Goal: Transaction & Acquisition: Purchase product/service

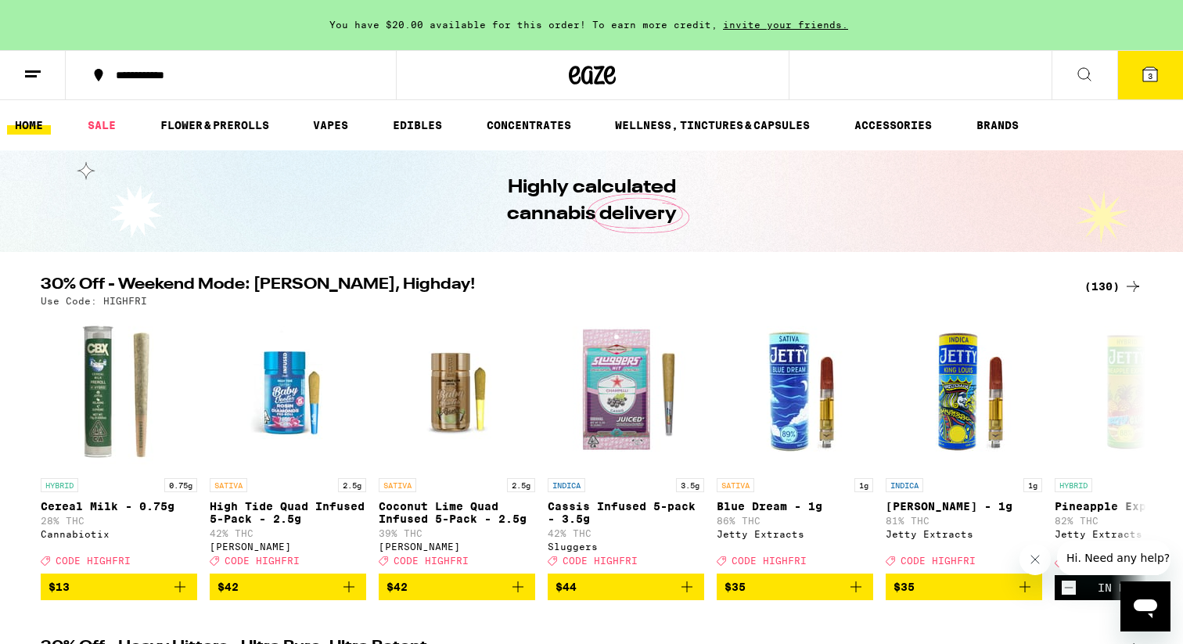
click at [1099, 283] on div "(130)" at bounding box center [1114, 286] width 58 height 19
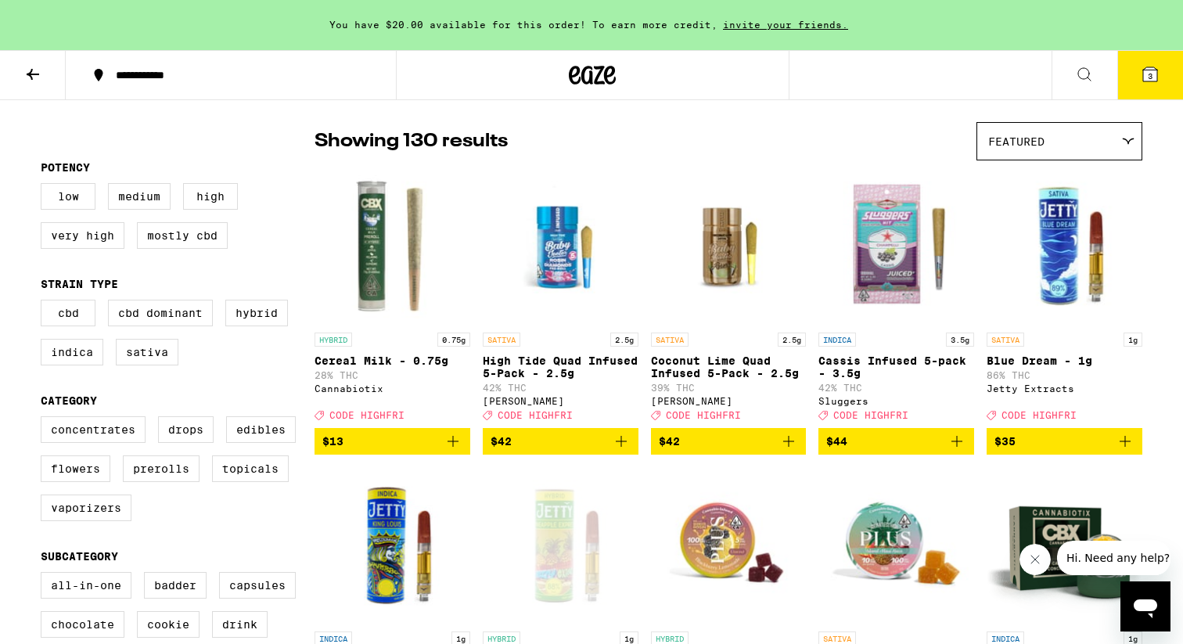
scroll to position [113, 0]
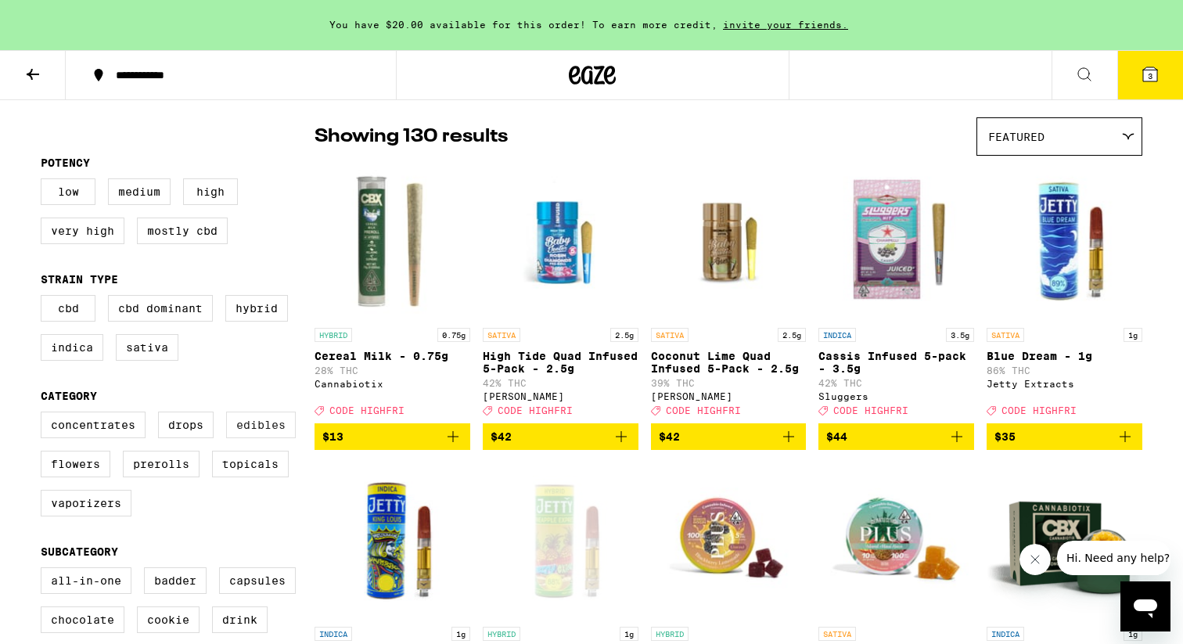
click at [254, 438] on label "Edibles" at bounding box center [261, 425] width 70 height 27
click at [45, 415] on input "Edibles" at bounding box center [44, 414] width 1 height 1
checkbox input "true"
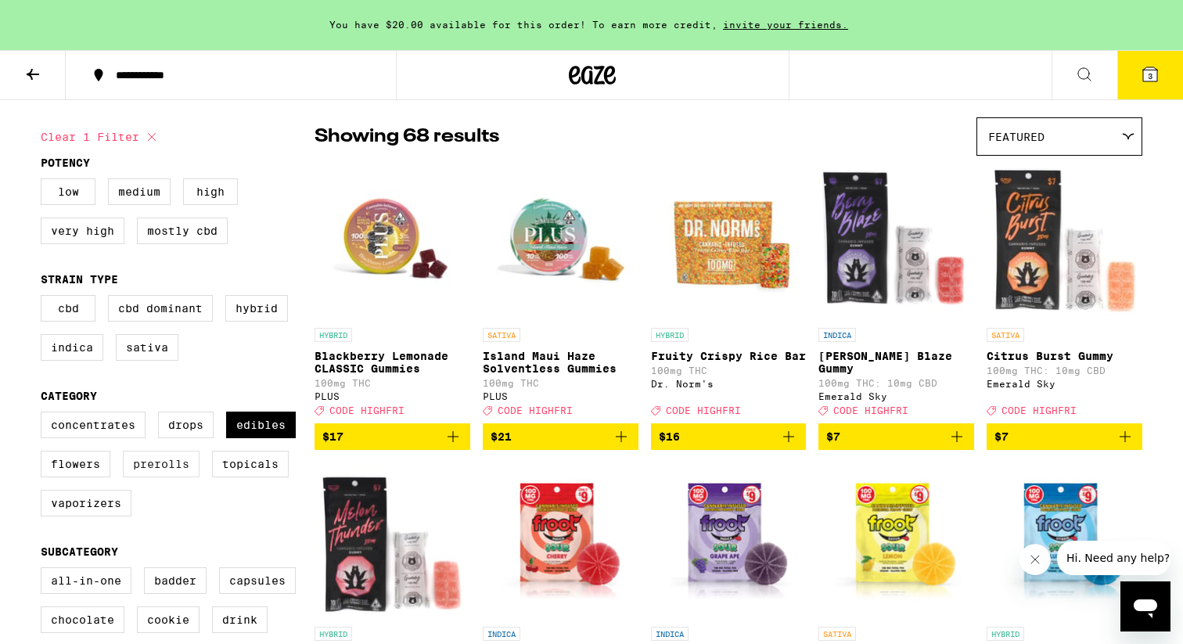
click at [177, 477] on label "Prerolls" at bounding box center [161, 464] width 77 height 27
click at [45, 415] on input "Prerolls" at bounding box center [44, 414] width 1 height 1
checkbox input "true"
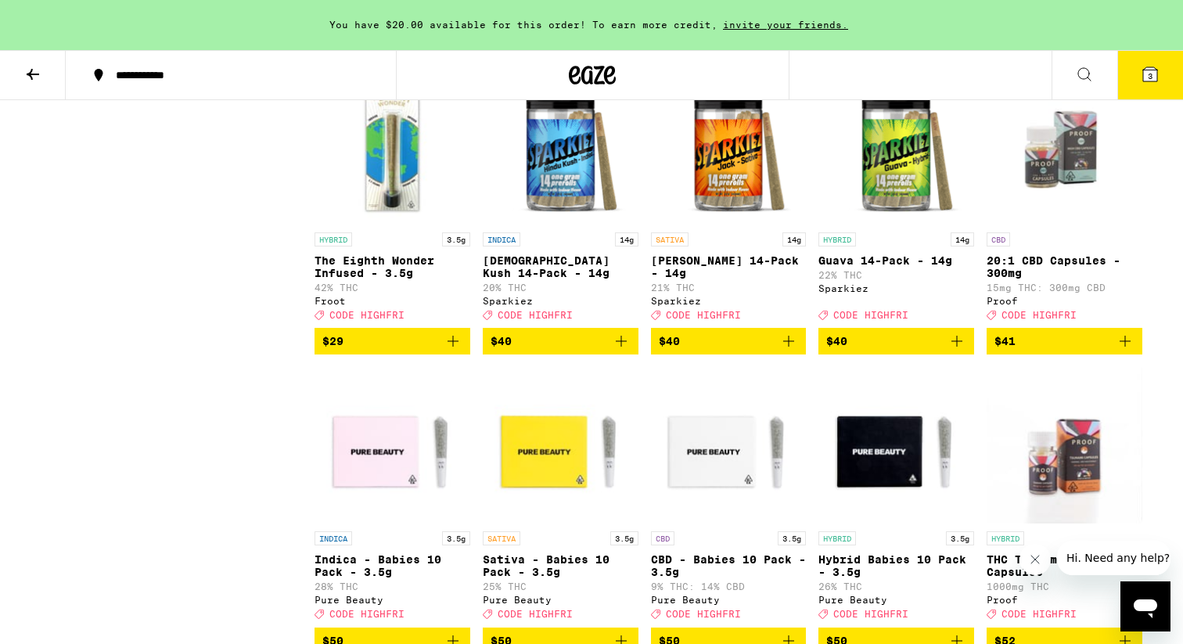
scroll to position [4684, 0]
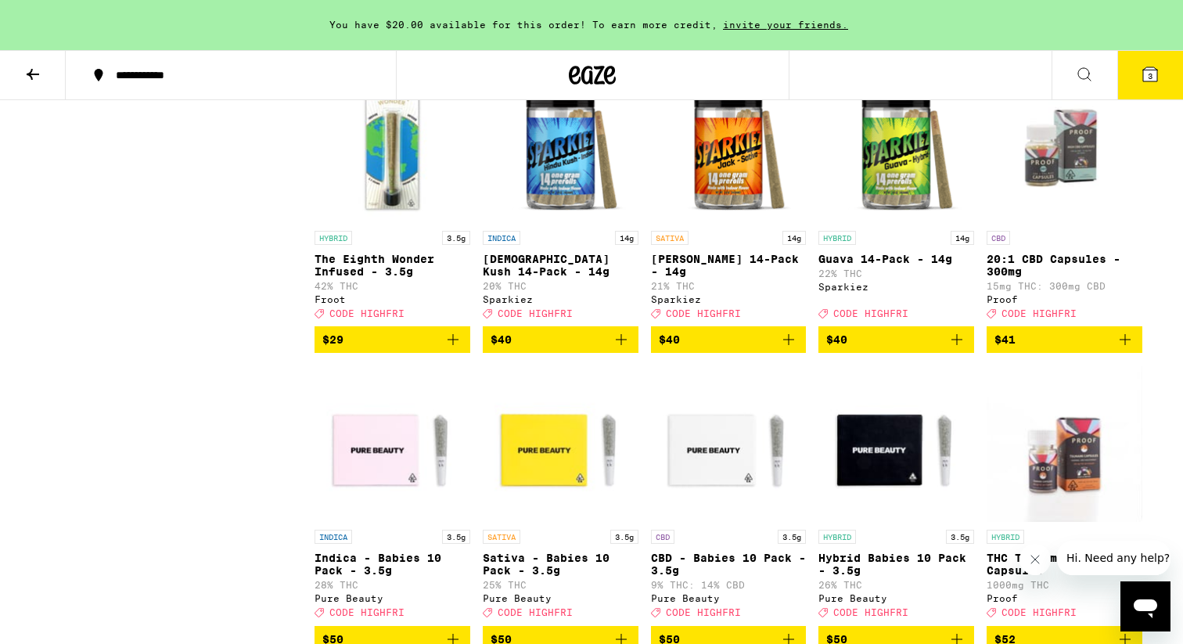
click at [962, 349] on icon "Add to bag" at bounding box center [957, 339] width 19 height 19
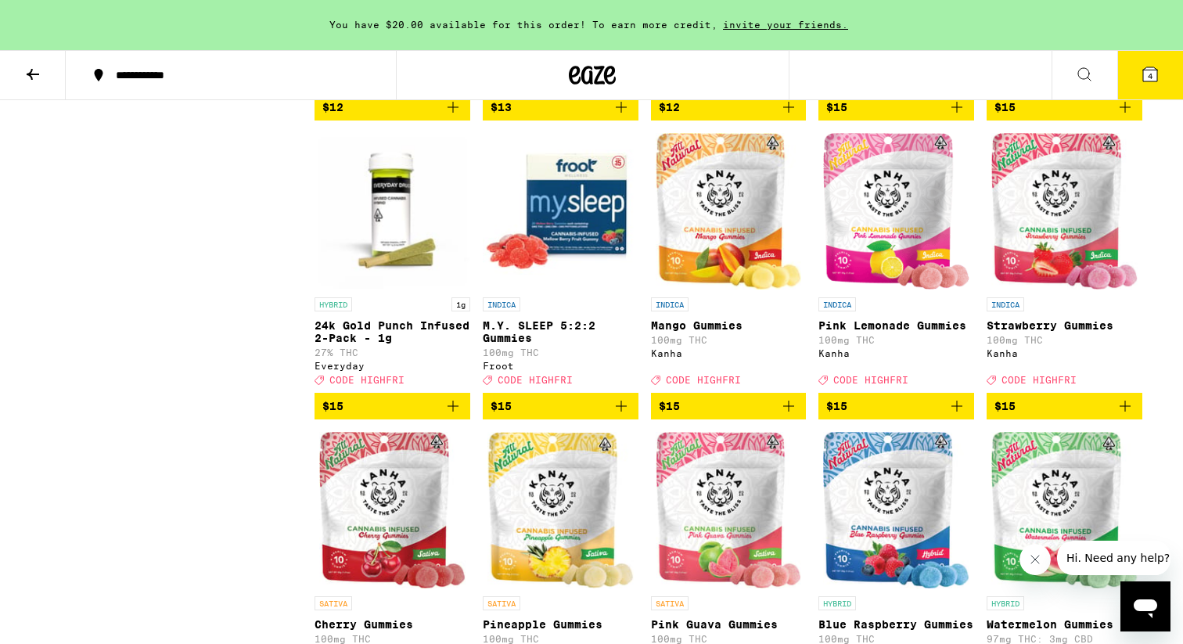
scroll to position [1552, 0]
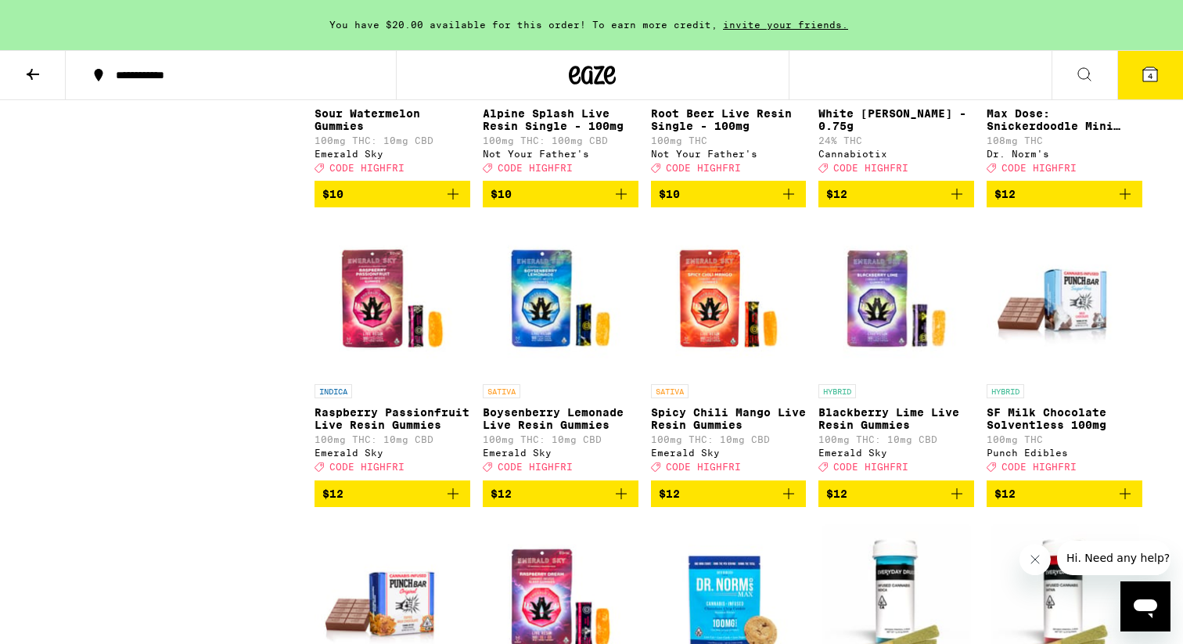
click at [1152, 92] on button "4" at bounding box center [1150, 75] width 66 height 49
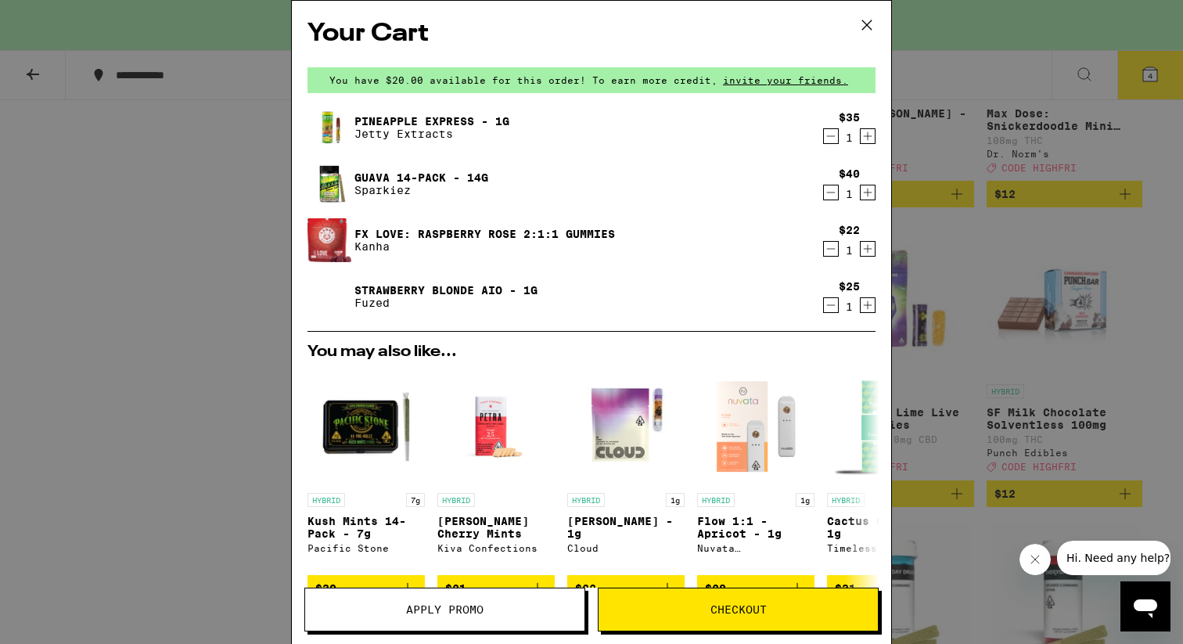
click at [830, 307] on icon "Decrement" at bounding box center [831, 305] width 14 height 19
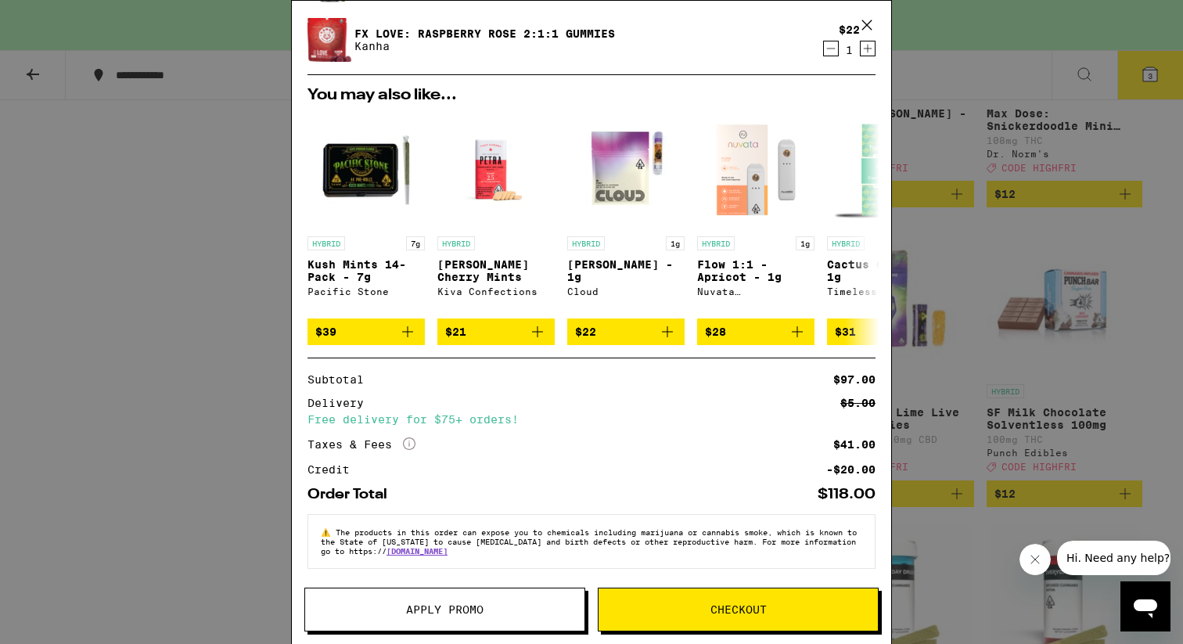
scroll to position [210, 0]
click at [473, 606] on span "Apply Promo" at bounding box center [444, 609] width 77 height 11
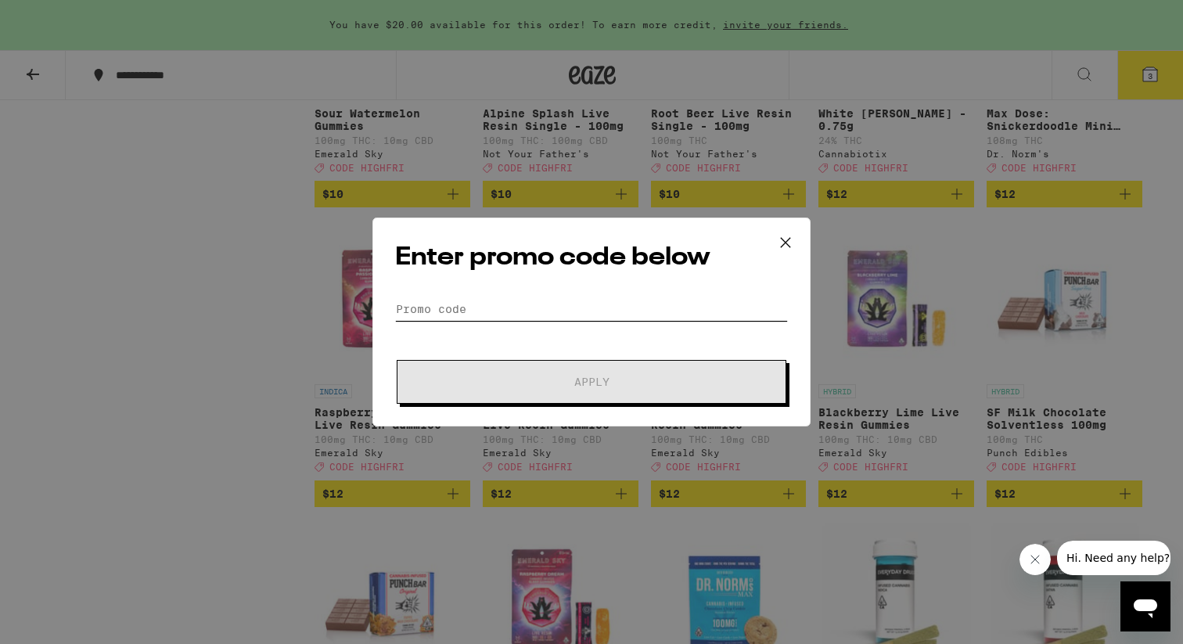
click at [491, 315] on input "Promo Code" at bounding box center [591, 308] width 393 height 23
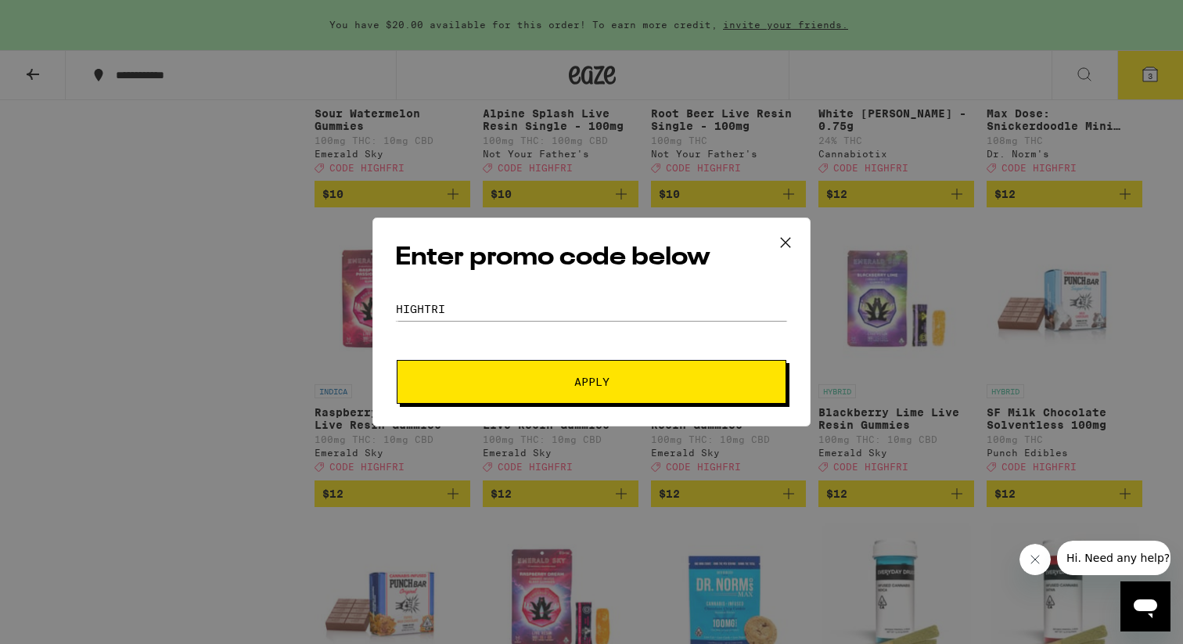
click at [590, 376] on span "Apply" at bounding box center [591, 381] width 35 height 11
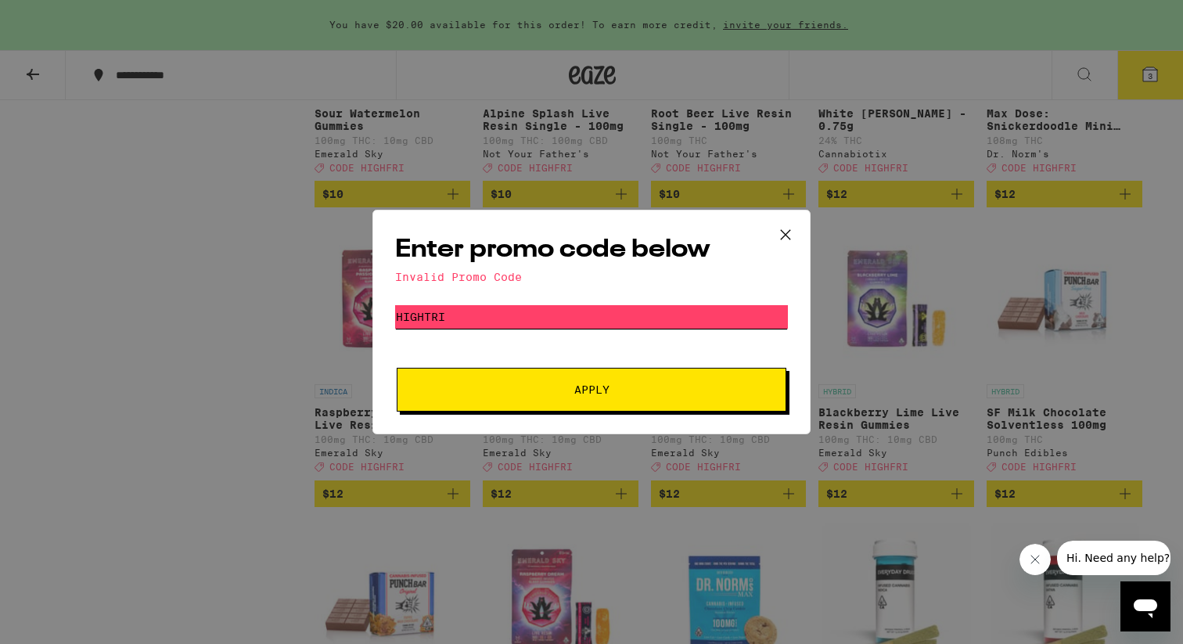
click at [479, 321] on input "hightri" at bounding box center [591, 316] width 393 height 23
type input "highfri"
click at [528, 390] on span "Apply" at bounding box center [592, 389] width 282 height 11
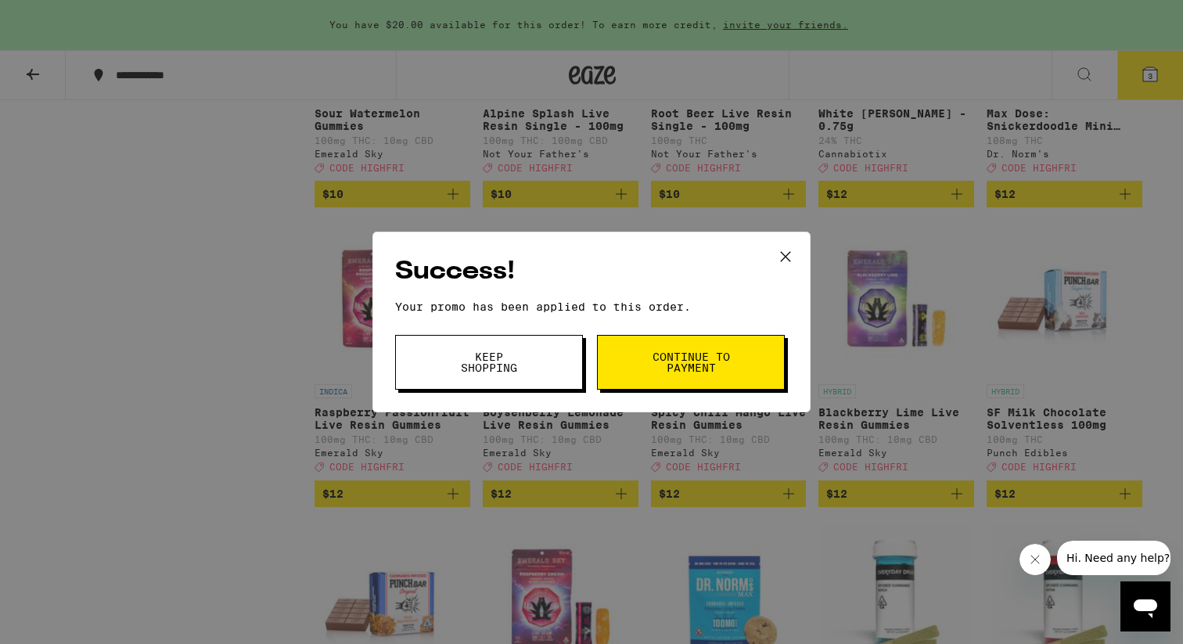
click at [517, 376] on button "Keep Shopping" at bounding box center [489, 362] width 188 height 55
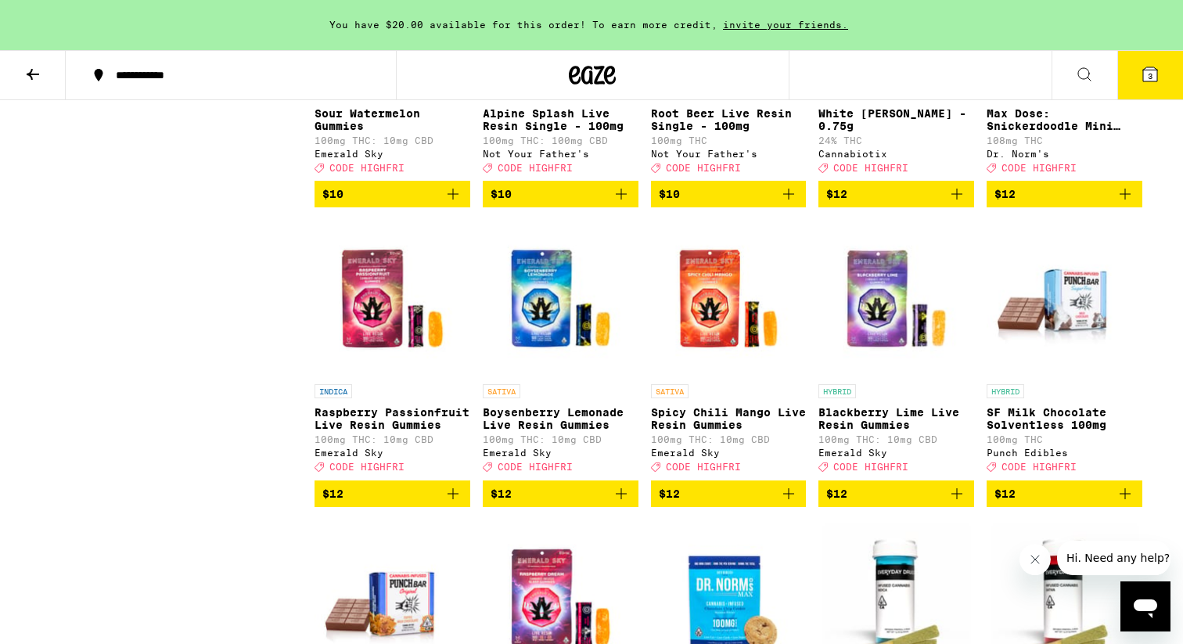
click at [1138, 77] on button "3" at bounding box center [1150, 75] width 66 height 49
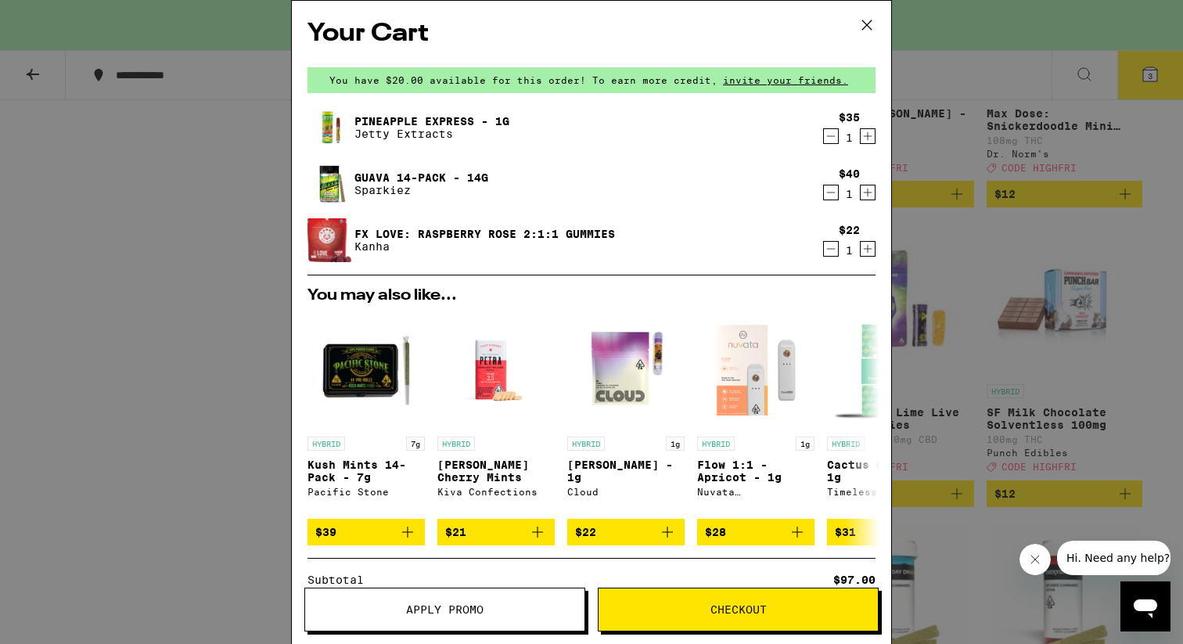
click at [867, 30] on icon at bounding box center [866, 24] width 23 height 23
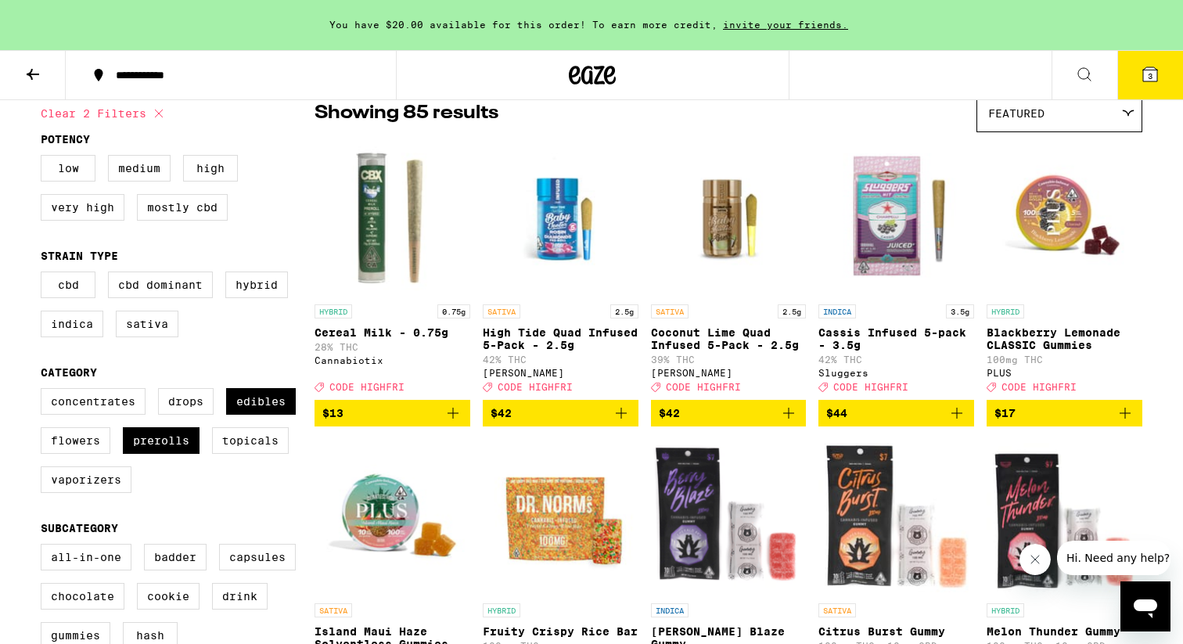
scroll to position [113, 0]
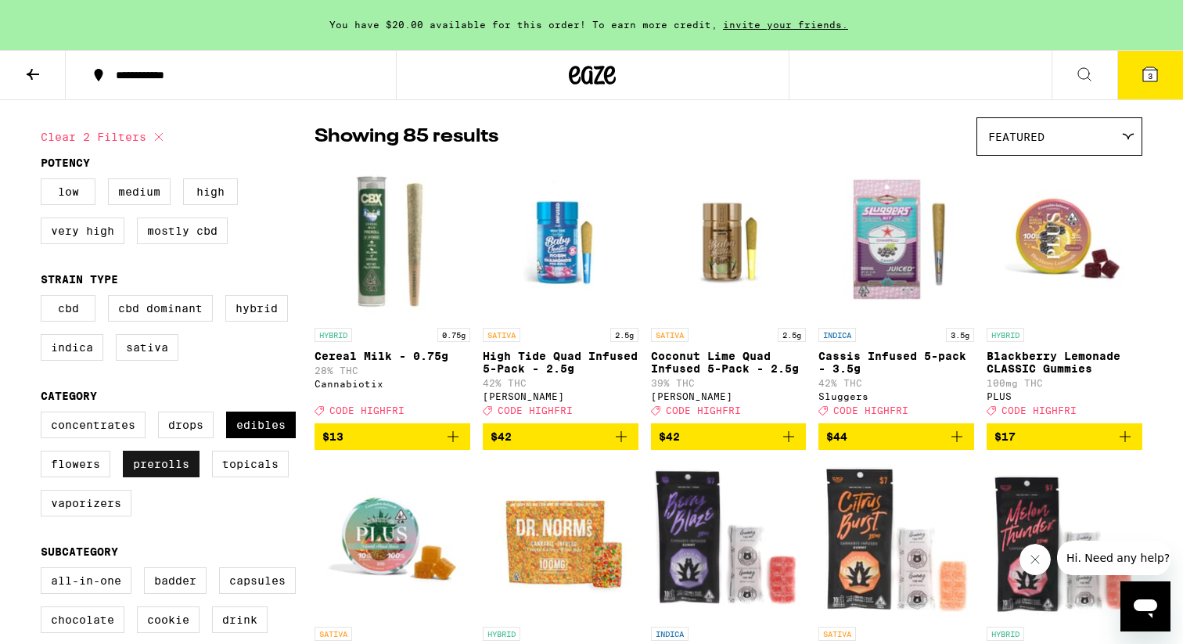
click at [160, 477] on label "Prerolls" at bounding box center [161, 464] width 77 height 27
click at [45, 415] on input "Prerolls" at bounding box center [44, 414] width 1 height 1
checkbox input "false"
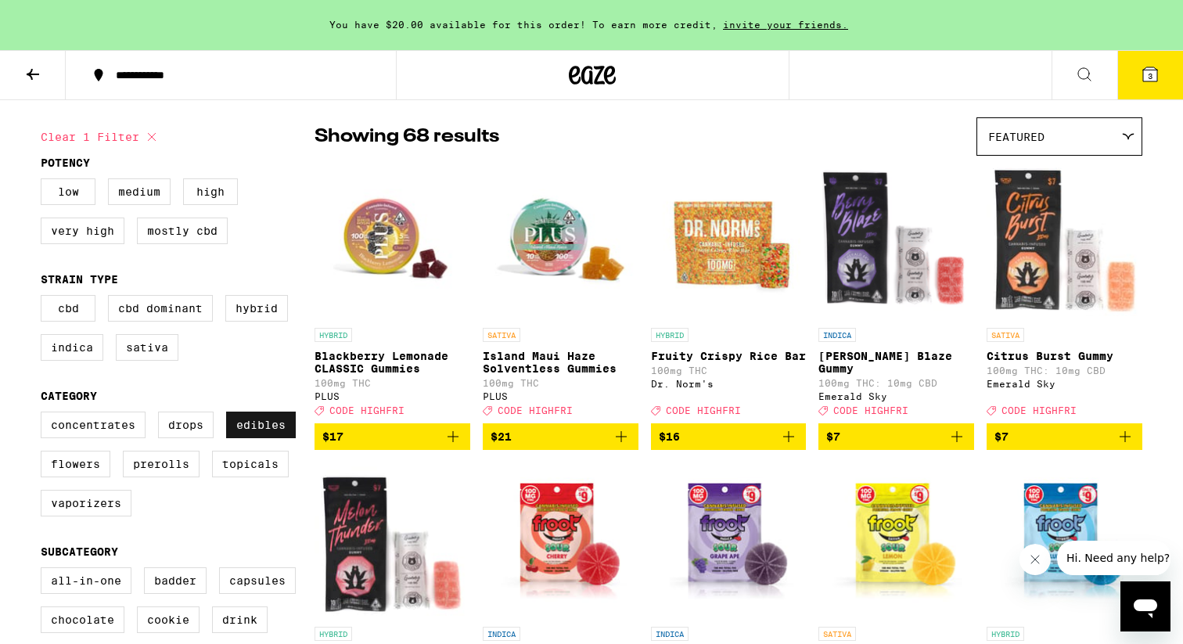
click at [243, 438] on label "Edibles" at bounding box center [261, 425] width 70 height 27
click at [45, 415] on input "Edibles" at bounding box center [44, 414] width 1 height 1
checkbox input "false"
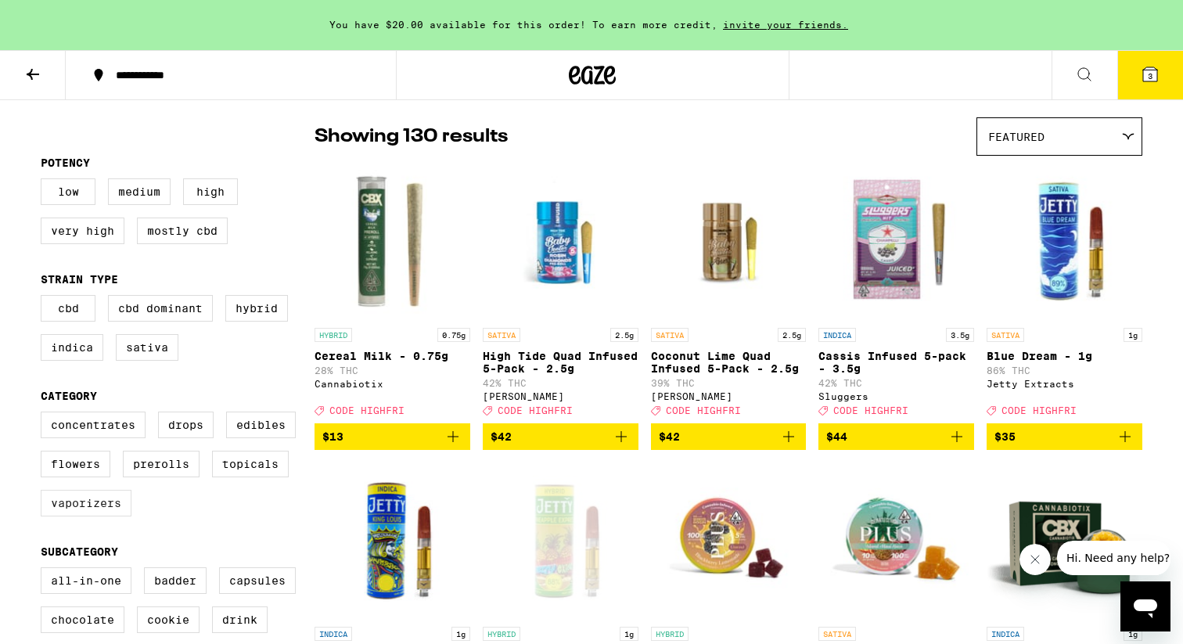
click at [77, 516] on label "Vaporizers" at bounding box center [86, 503] width 91 height 27
click at [45, 415] on input "Vaporizers" at bounding box center [44, 414] width 1 height 1
checkbox input "true"
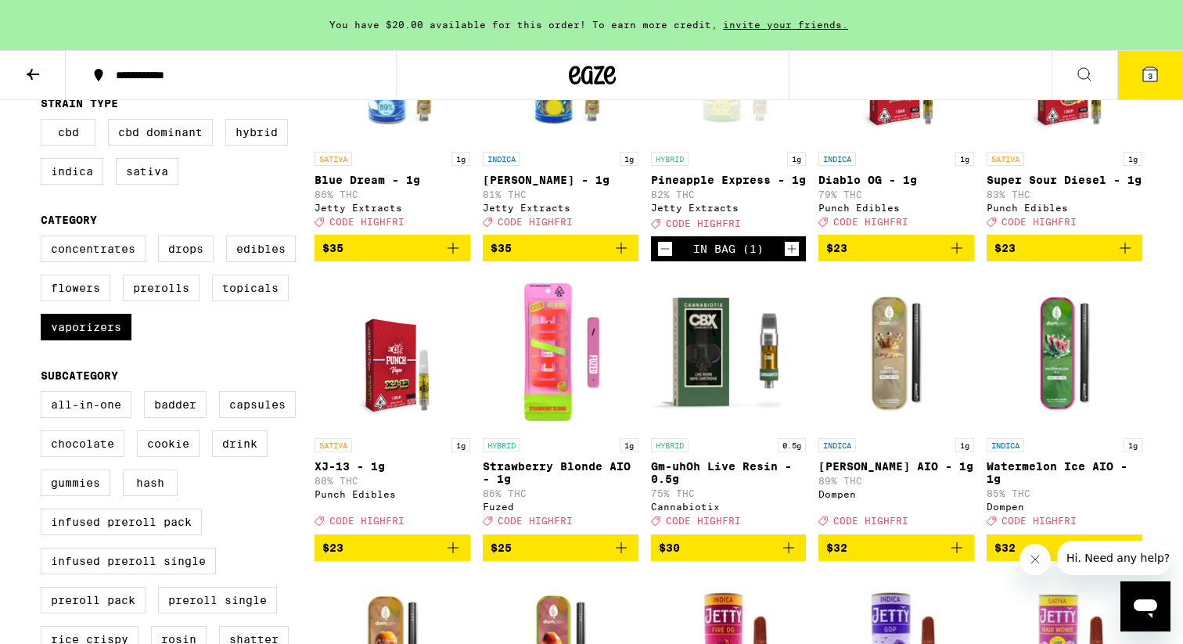
scroll to position [291, 0]
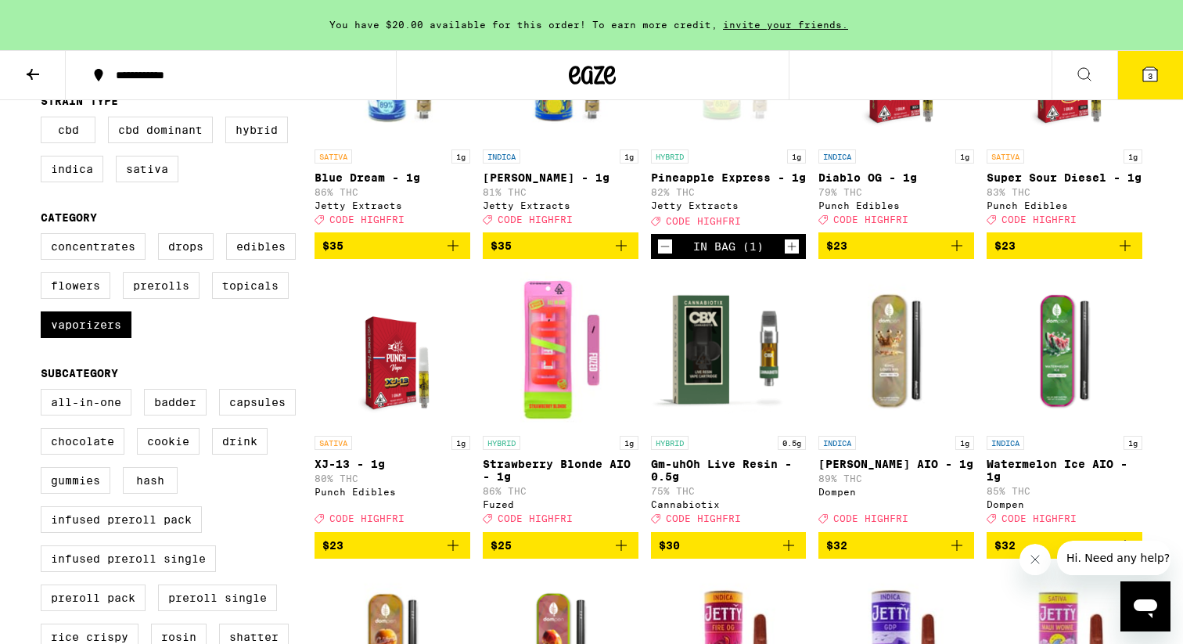
click at [624, 555] on icon "Add to bag" at bounding box center [621, 545] width 19 height 19
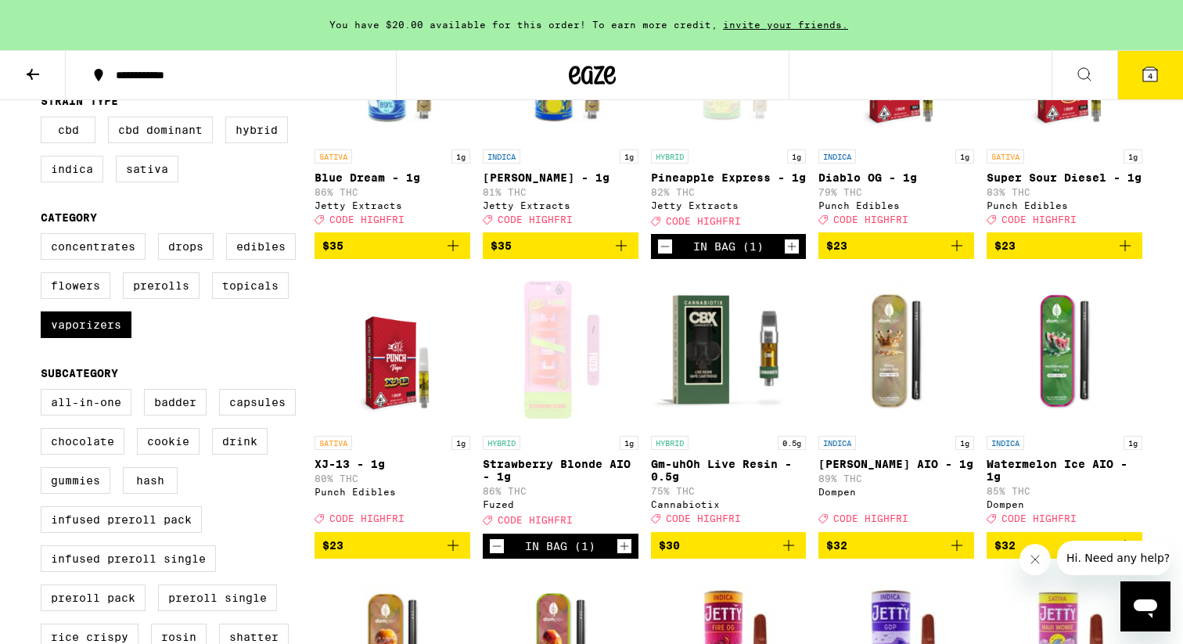
click at [1166, 82] on button "4" at bounding box center [1150, 75] width 66 height 49
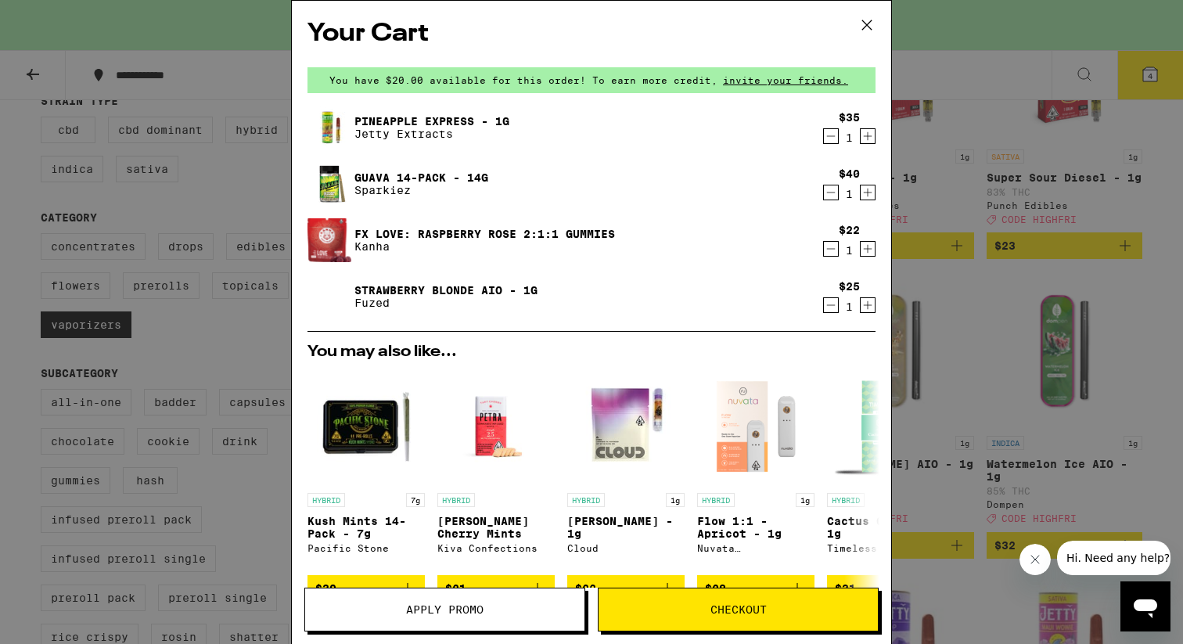
click at [334, 248] on img at bounding box center [330, 240] width 44 height 47
click at [405, 240] on p "Kanha" at bounding box center [484, 246] width 261 height 13
click at [1078, 150] on div "Your Cart You have $20.00 available for this order! To earn more credit, invite…" at bounding box center [591, 322] width 1183 height 644
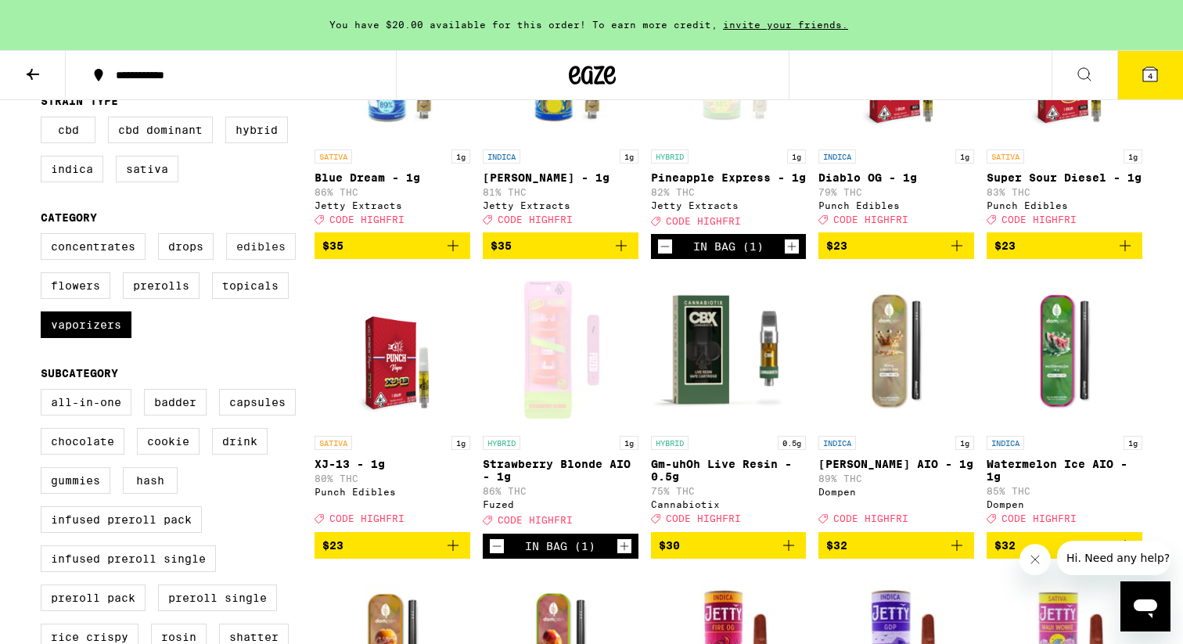
click at [254, 260] on label "Edibles" at bounding box center [261, 246] width 70 height 27
click at [45, 236] on input "Edibles" at bounding box center [44, 236] width 1 height 1
checkbox input "true"
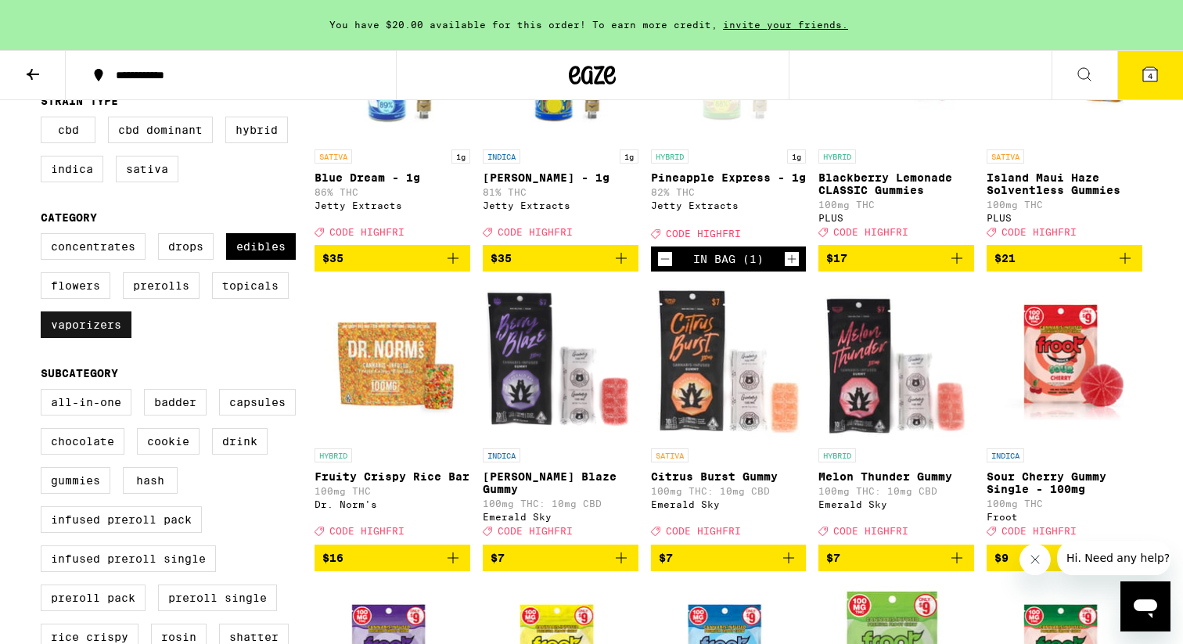
click at [106, 338] on label "Vaporizers" at bounding box center [86, 324] width 91 height 27
click at [45, 236] on input "Vaporizers" at bounding box center [44, 236] width 1 height 1
checkbox input "false"
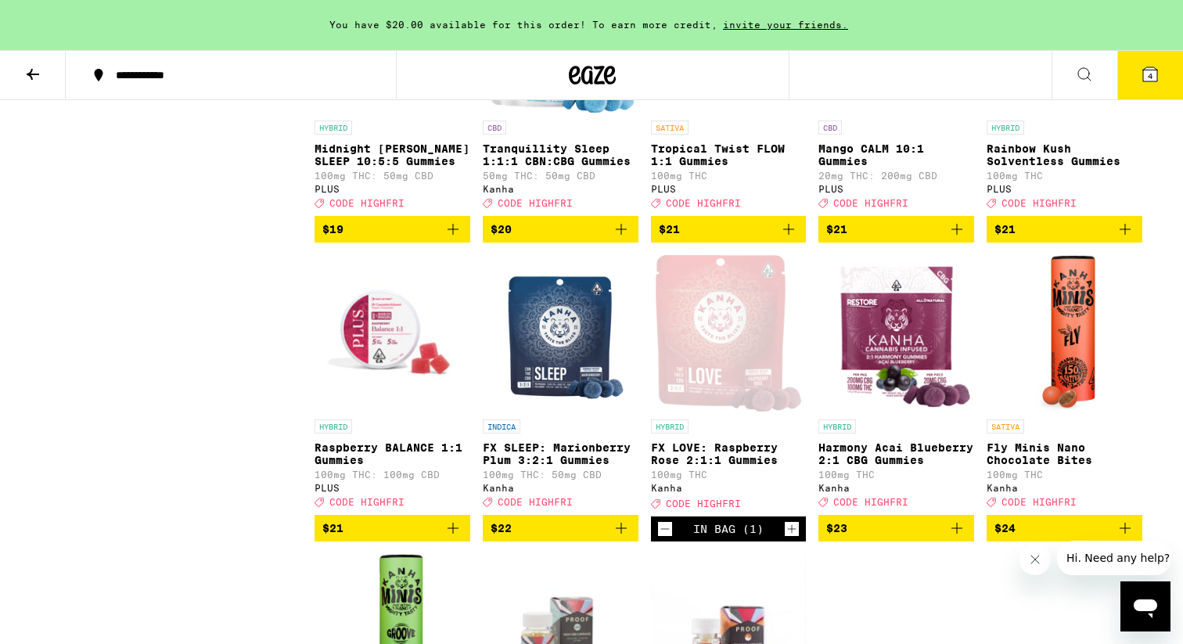
scroll to position [3832, 0]
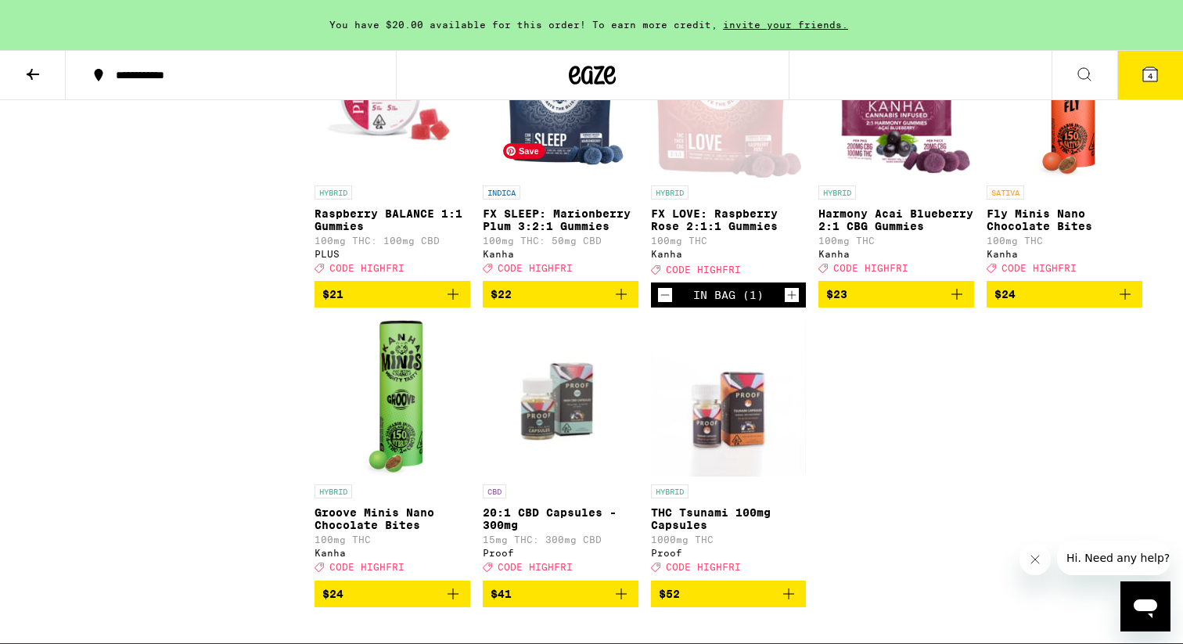
click at [715, 178] on div "Open page for FX LOVE: Raspberry Rose 2:1:1 Gummies from Kanha" at bounding box center [729, 99] width 146 height 157
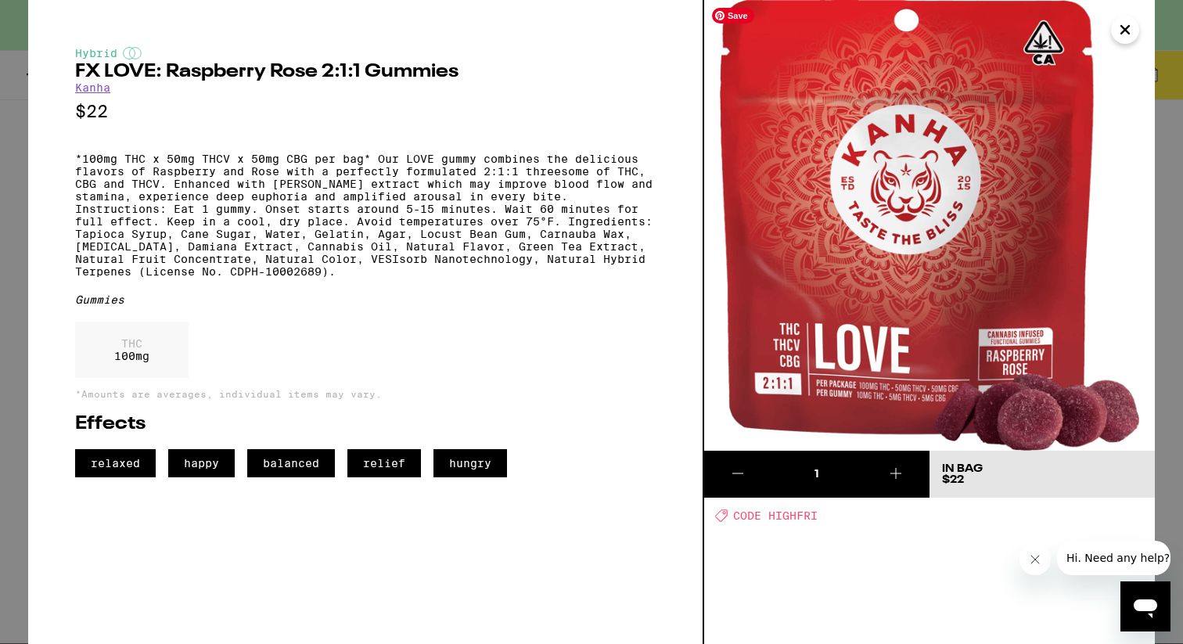
click at [1121, 38] on icon "Close" at bounding box center [1125, 29] width 19 height 23
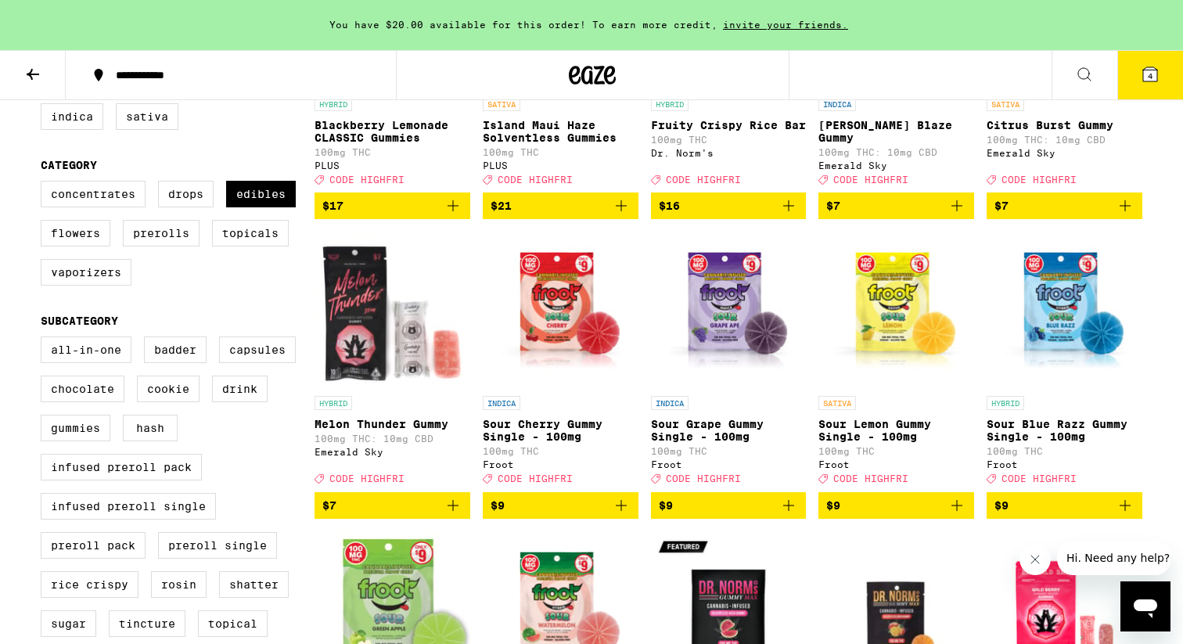
scroll to position [116, 0]
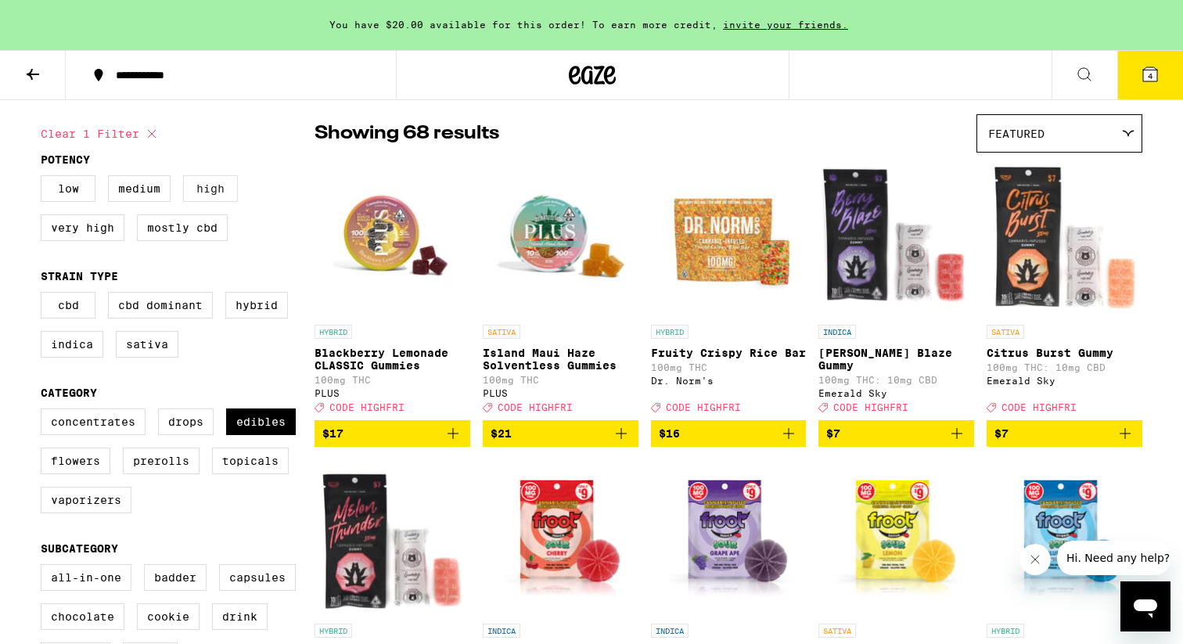
click at [210, 191] on label "High" at bounding box center [210, 188] width 55 height 27
click at [45, 178] on input "High" at bounding box center [44, 178] width 1 height 1
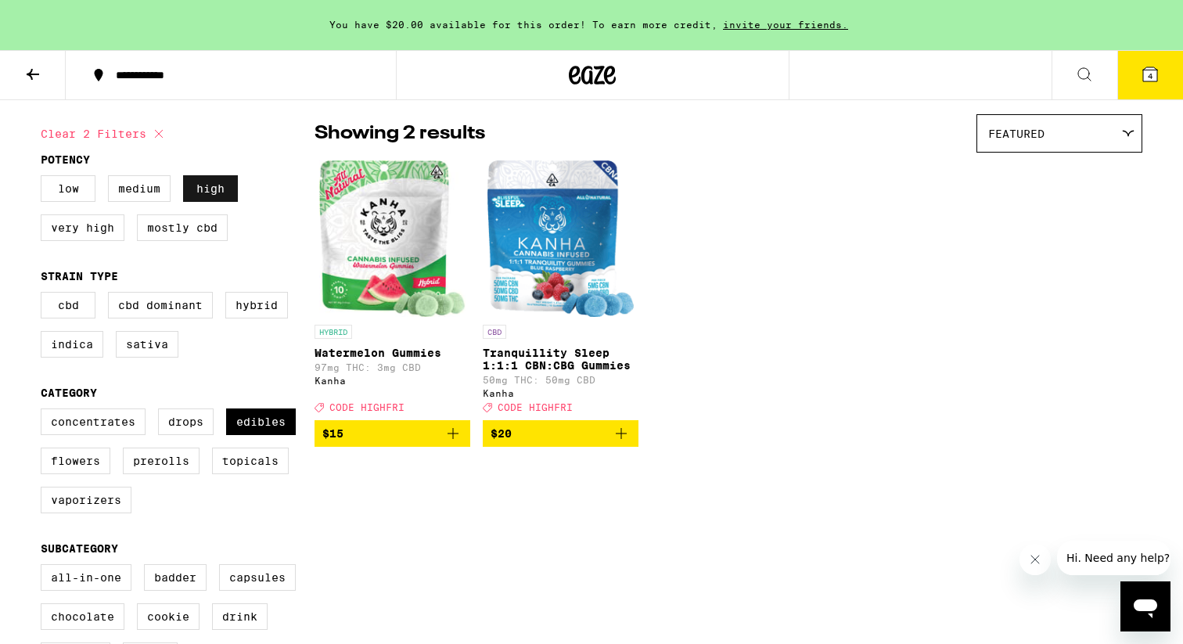
click at [210, 191] on label "High" at bounding box center [210, 188] width 55 height 27
click at [45, 178] on input "High" at bounding box center [44, 178] width 1 height 1
checkbox input "false"
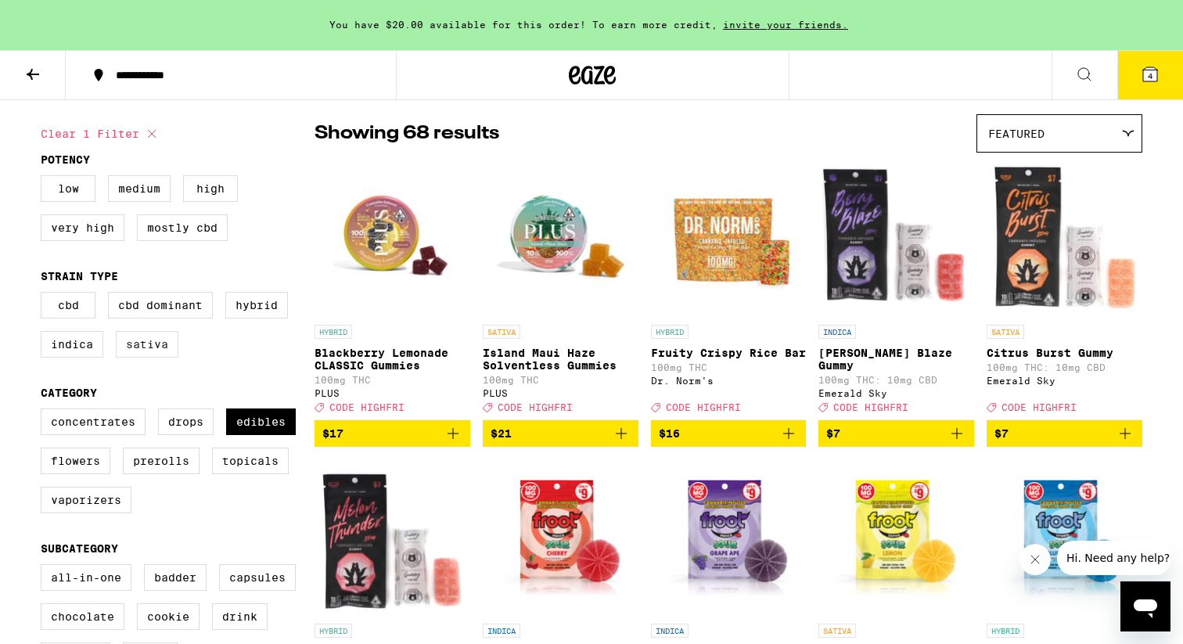
click at [146, 358] on label "Sativa" at bounding box center [147, 344] width 63 height 27
click at [45, 295] on input "Sativa" at bounding box center [44, 294] width 1 height 1
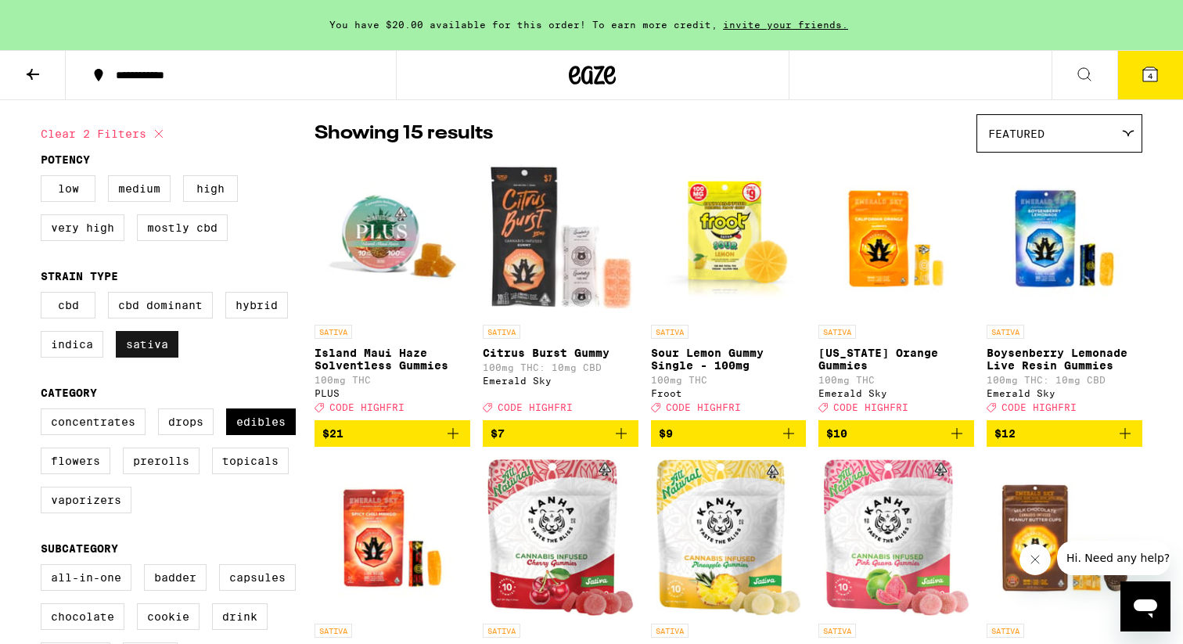
click at [146, 358] on label "Sativa" at bounding box center [147, 344] width 63 height 27
click at [45, 295] on input "Sativa" at bounding box center [44, 294] width 1 height 1
checkbox input "false"
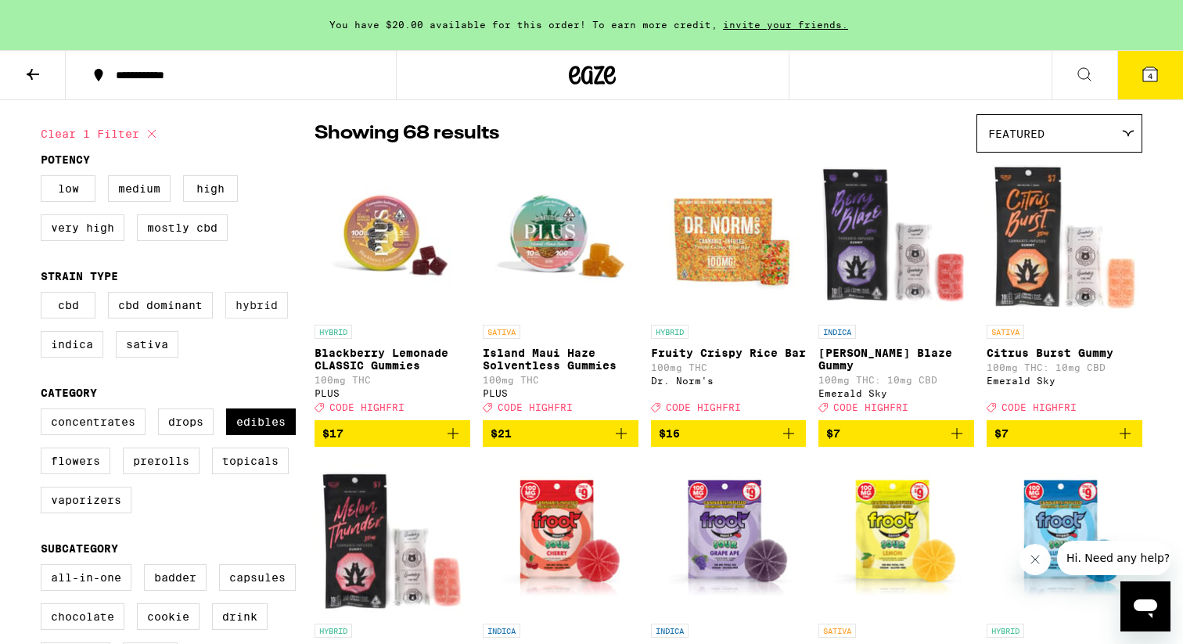
click at [252, 318] on label "Hybrid" at bounding box center [256, 305] width 63 height 27
click at [45, 295] on input "Hybrid" at bounding box center [44, 294] width 1 height 1
checkbox input "true"
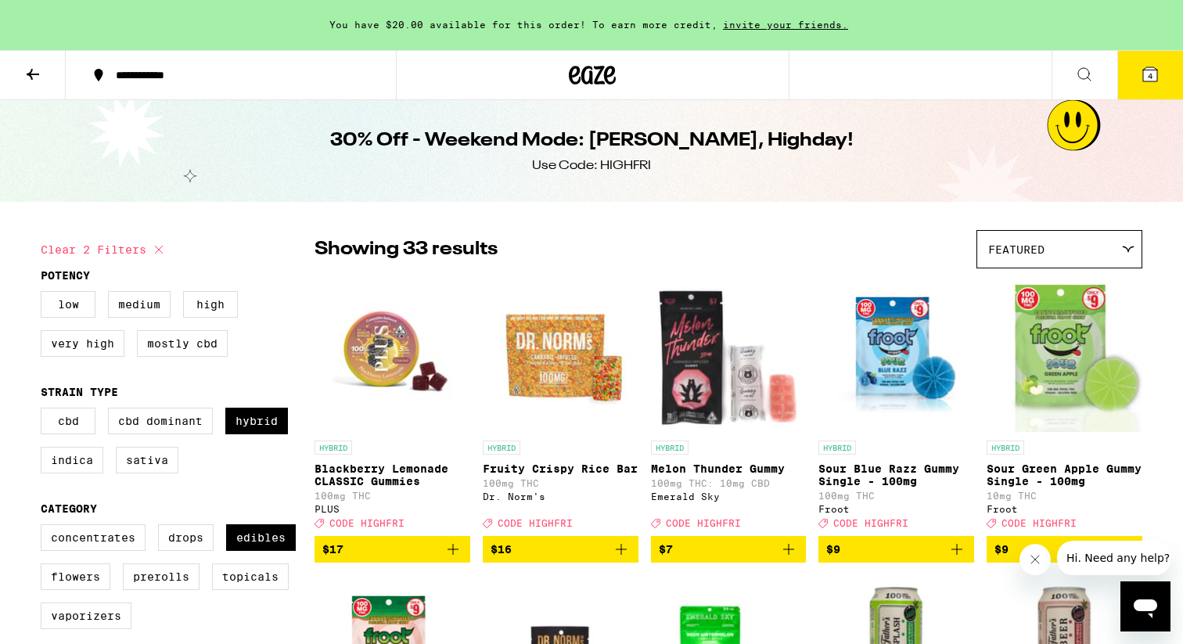
click at [1153, 78] on button "4" at bounding box center [1150, 75] width 66 height 49
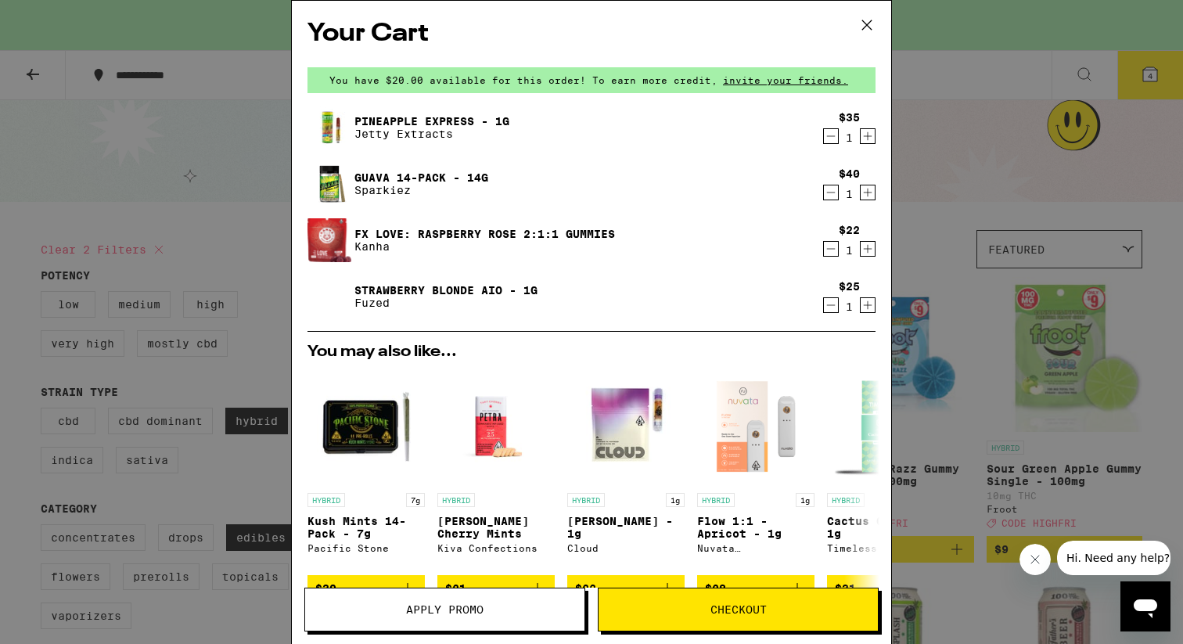
click at [830, 192] on icon "Decrement" at bounding box center [831, 192] width 14 height 19
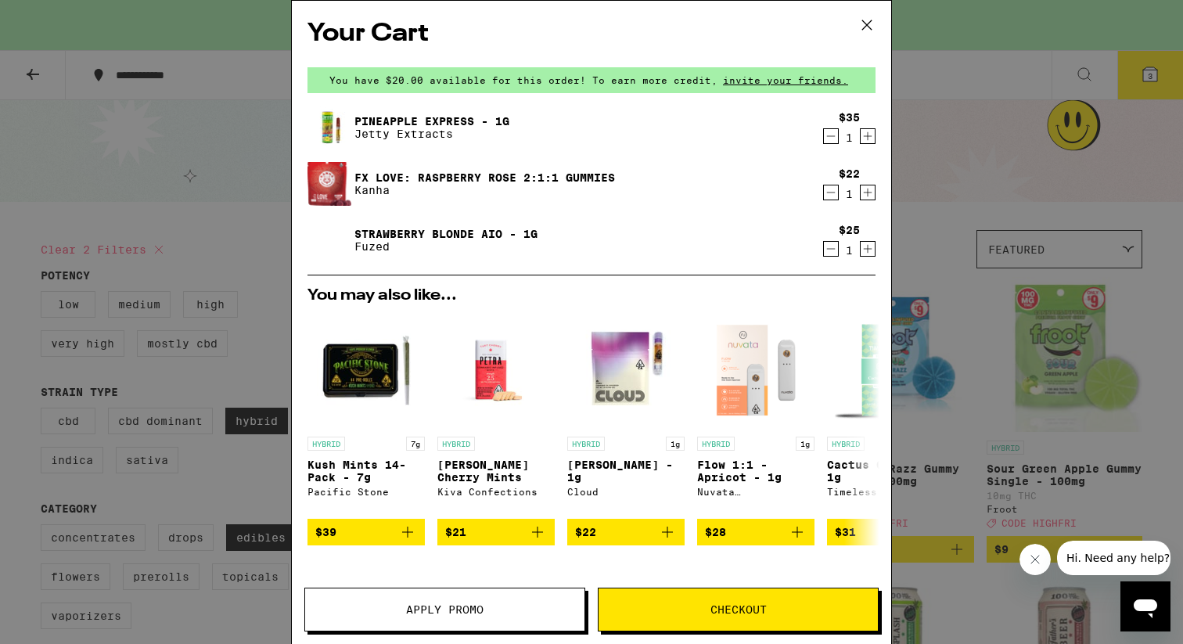
click at [951, 128] on div "Your Cart You have $20.00 available for this order! To earn more credit, invite…" at bounding box center [591, 322] width 1183 height 644
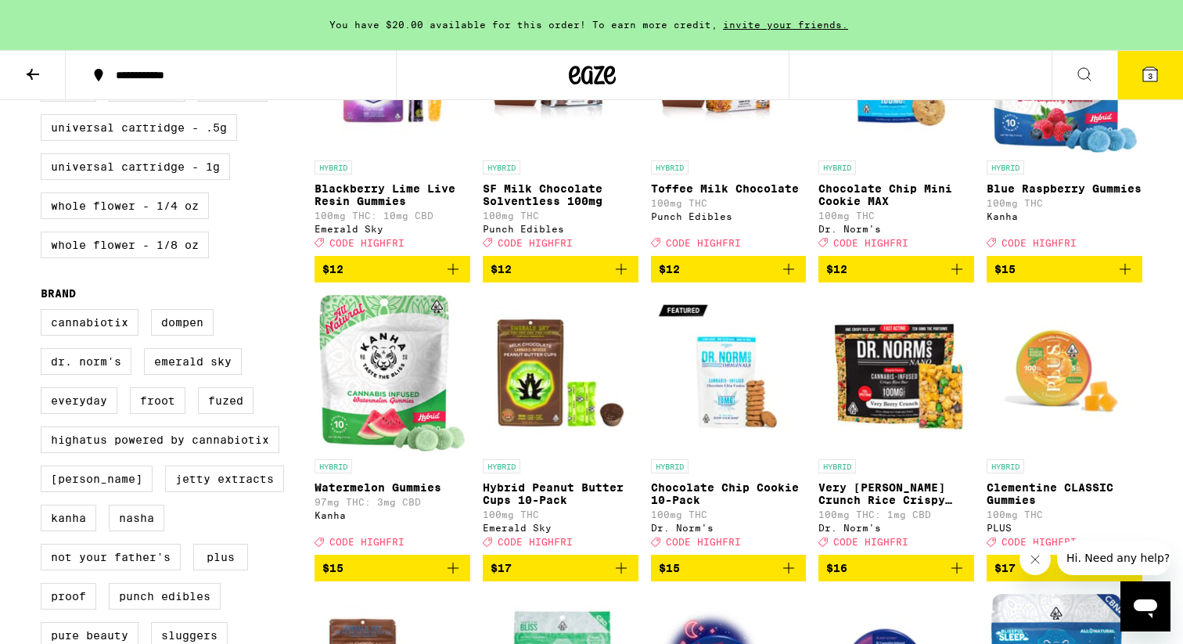
scroll to position [943, 0]
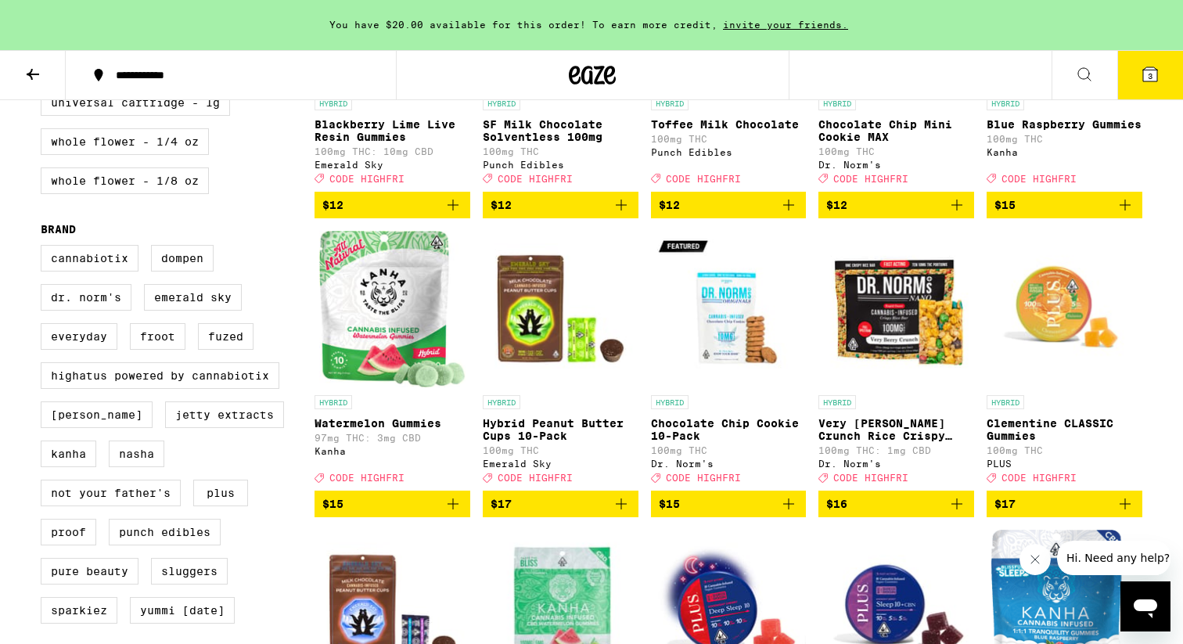
click at [1160, 68] on button "3" at bounding box center [1150, 75] width 66 height 49
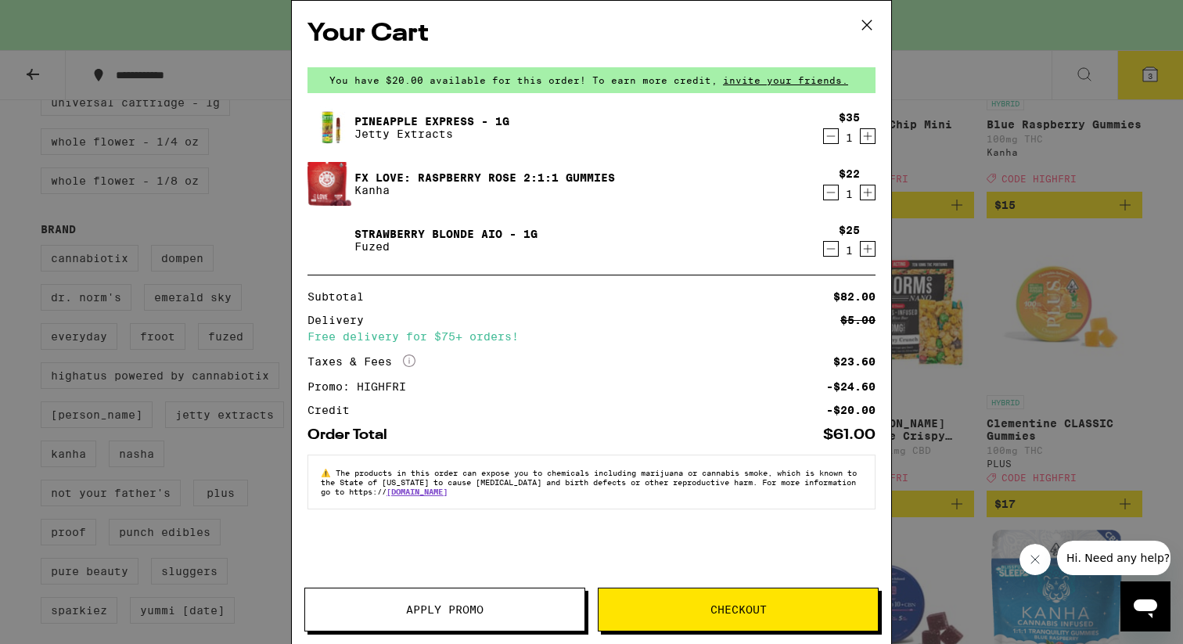
click at [831, 250] on icon "Decrement" at bounding box center [831, 248] width 14 height 19
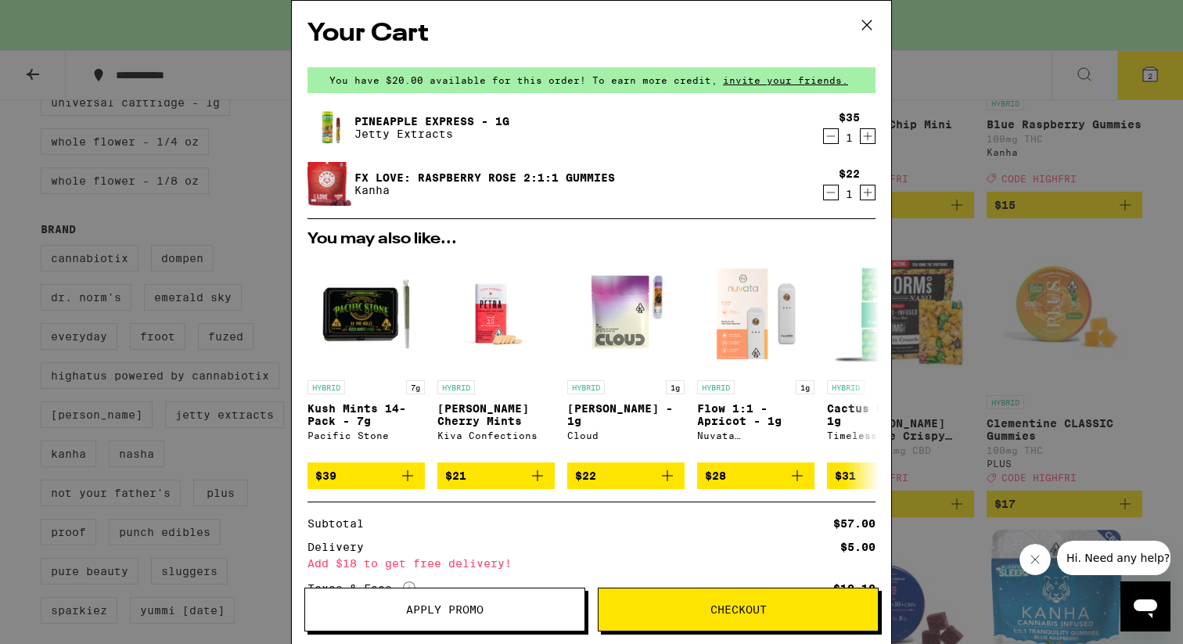
click at [872, 25] on icon at bounding box center [866, 24] width 23 height 23
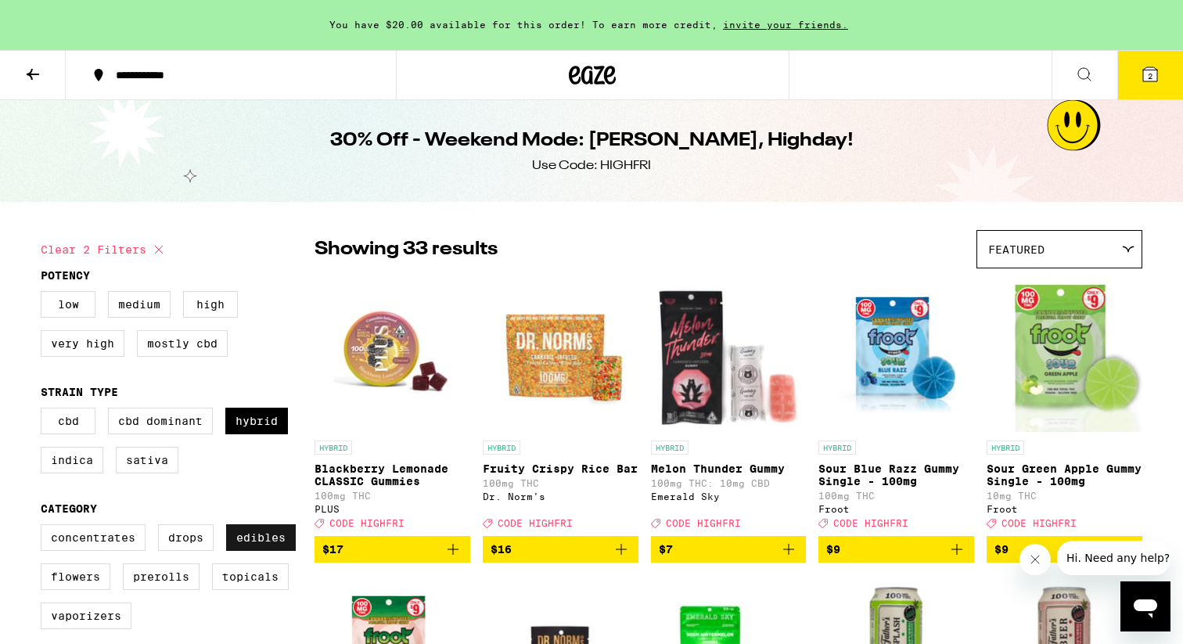
click at [243, 551] on label "Edibles" at bounding box center [261, 537] width 70 height 27
click at [45, 527] on input "Edibles" at bounding box center [44, 527] width 1 height 1
checkbox input "false"
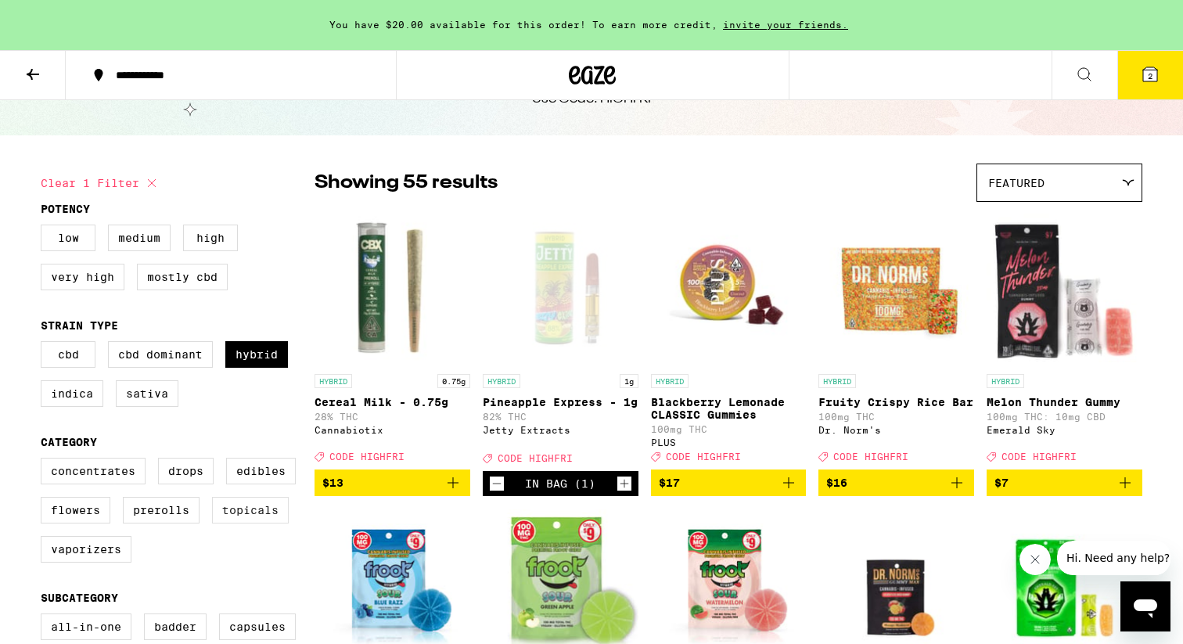
scroll to position [78, 0]
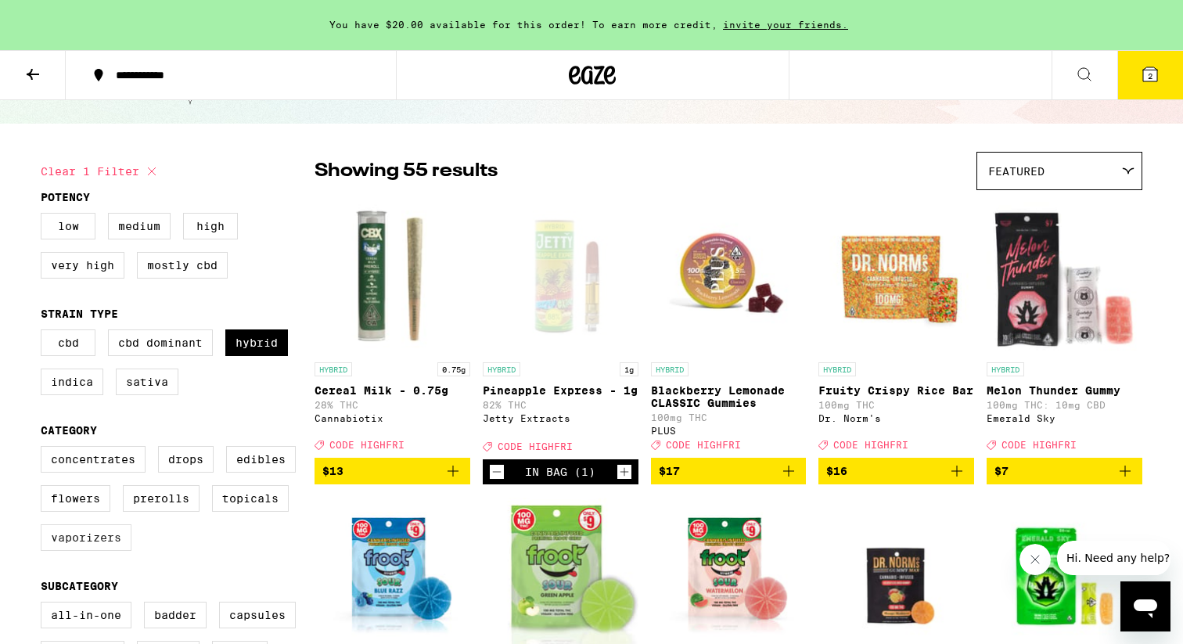
click at [106, 551] on label "Vaporizers" at bounding box center [86, 537] width 91 height 27
click at [45, 449] on input "Vaporizers" at bounding box center [44, 448] width 1 height 1
checkbox input "true"
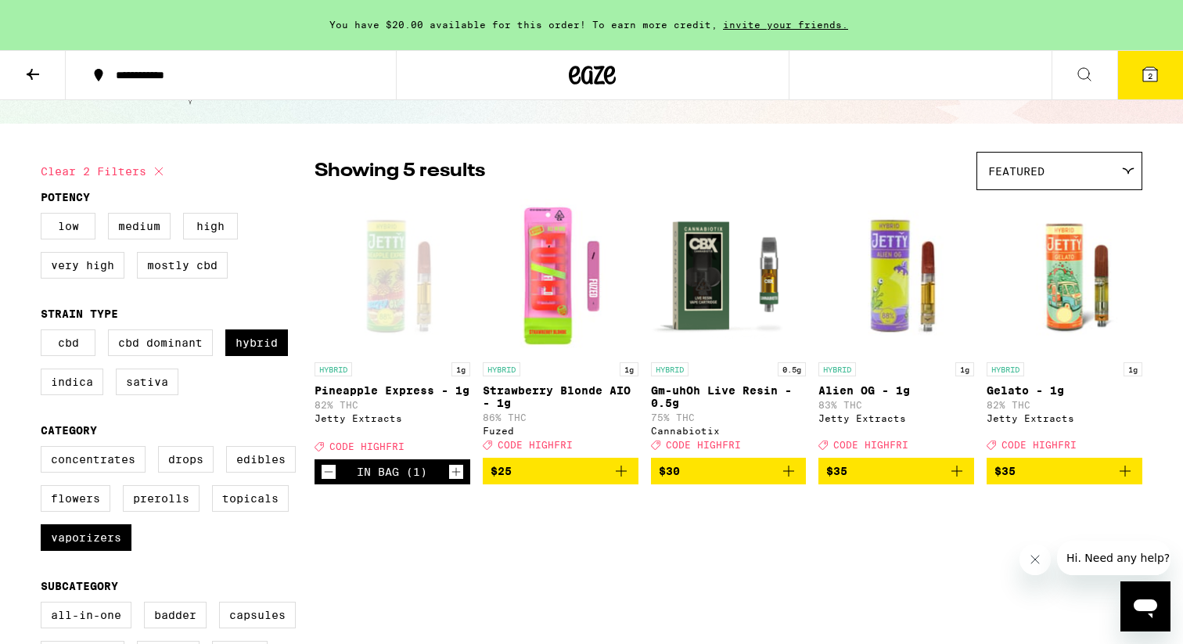
click at [621, 477] on icon "Add to bag" at bounding box center [621, 471] width 11 height 11
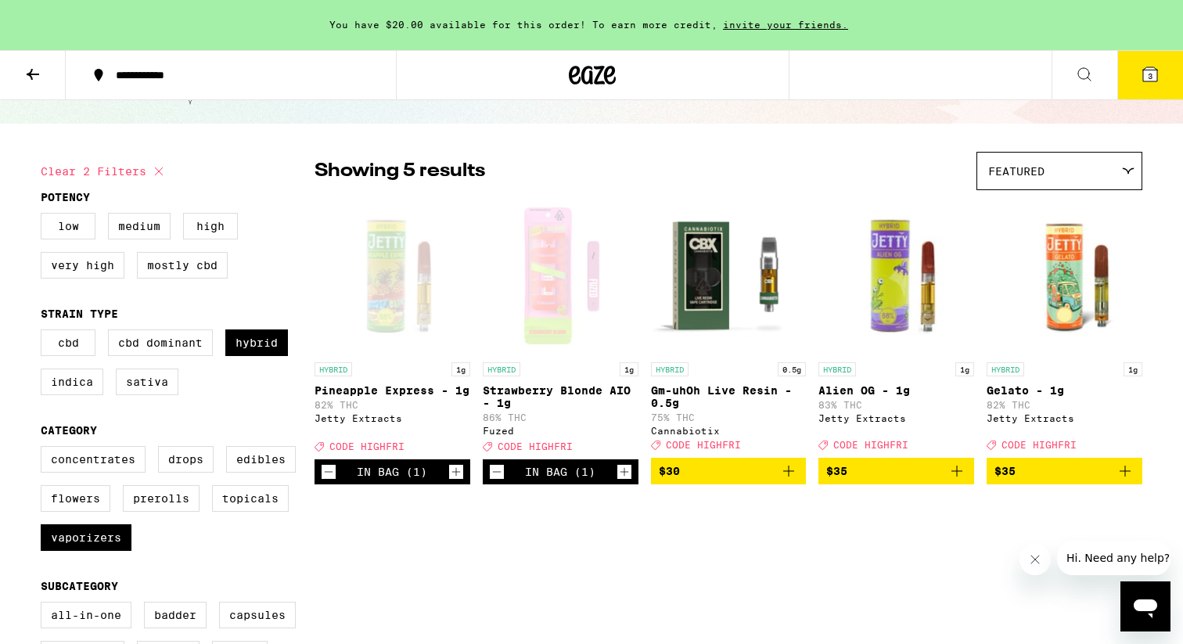
click at [1141, 83] on icon at bounding box center [1150, 74] width 19 height 19
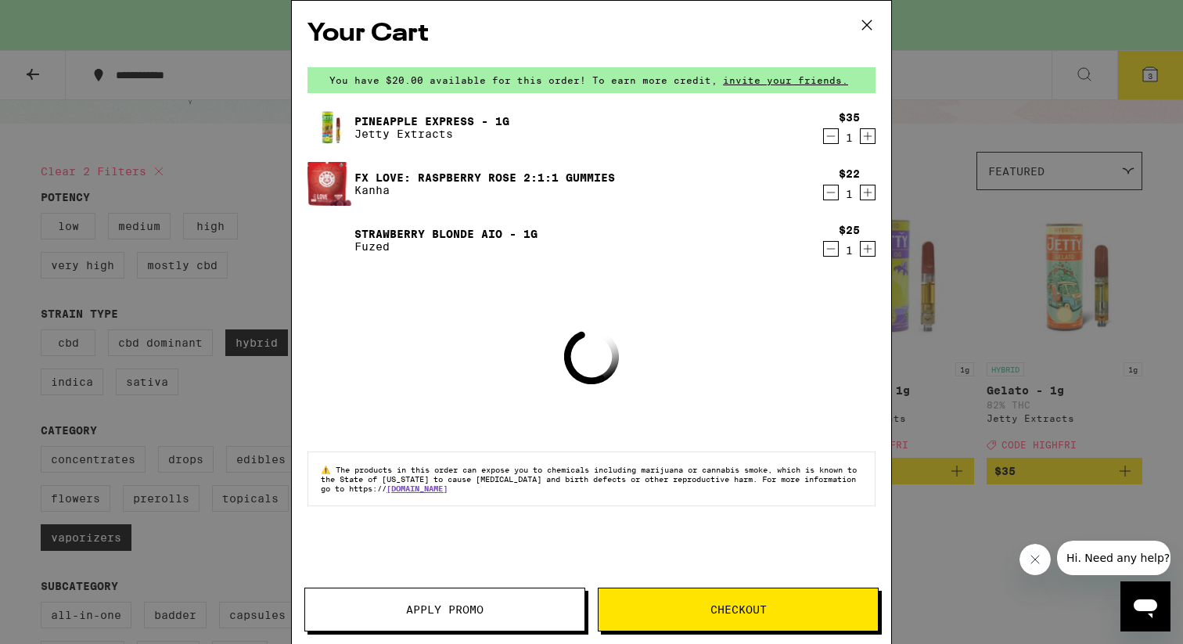
click at [866, 23] on icon at bounding box center [866, 24] width 9 height 9
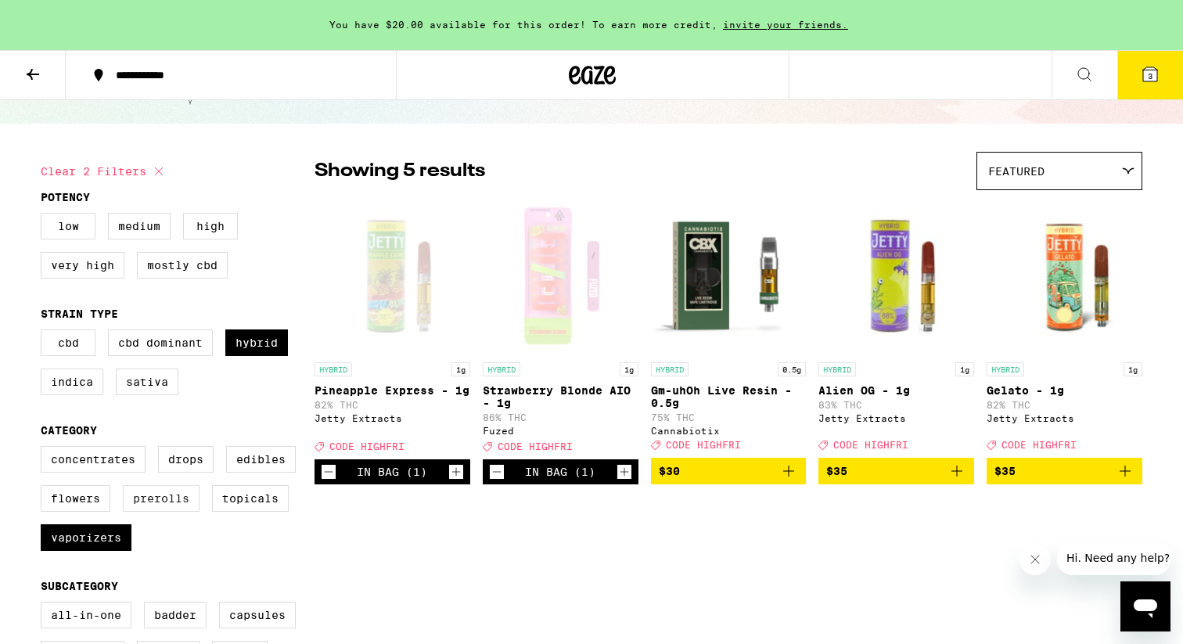
click at [163, 512] on label "Prerolls" at bounding box center [161, 498] width 77 height 27
click at [45, 449] on input "Prerolls" at bounding box center [44, 448] width 1 height 1
checkbox input "true"
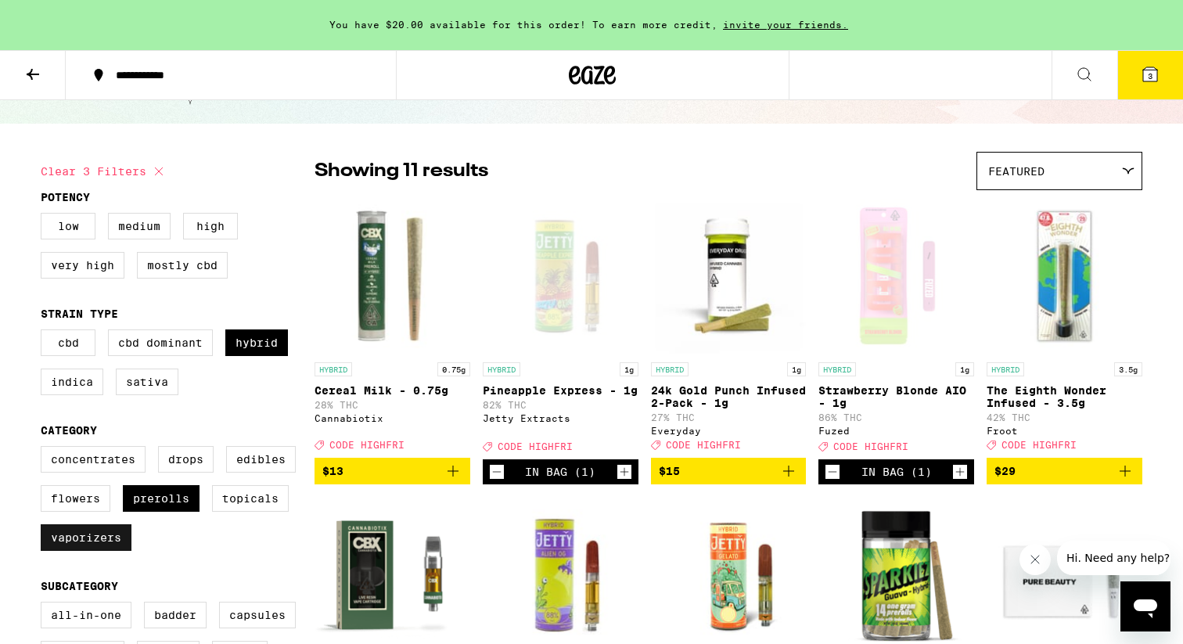
click at [95, 551] on label "Vaporizers" at bounding box center [86, 537] width 91 height 27
click at [45, 449] on input "Vaporizers" at bounding box center [44, 448] width 1 height 1
checkbox input "false"
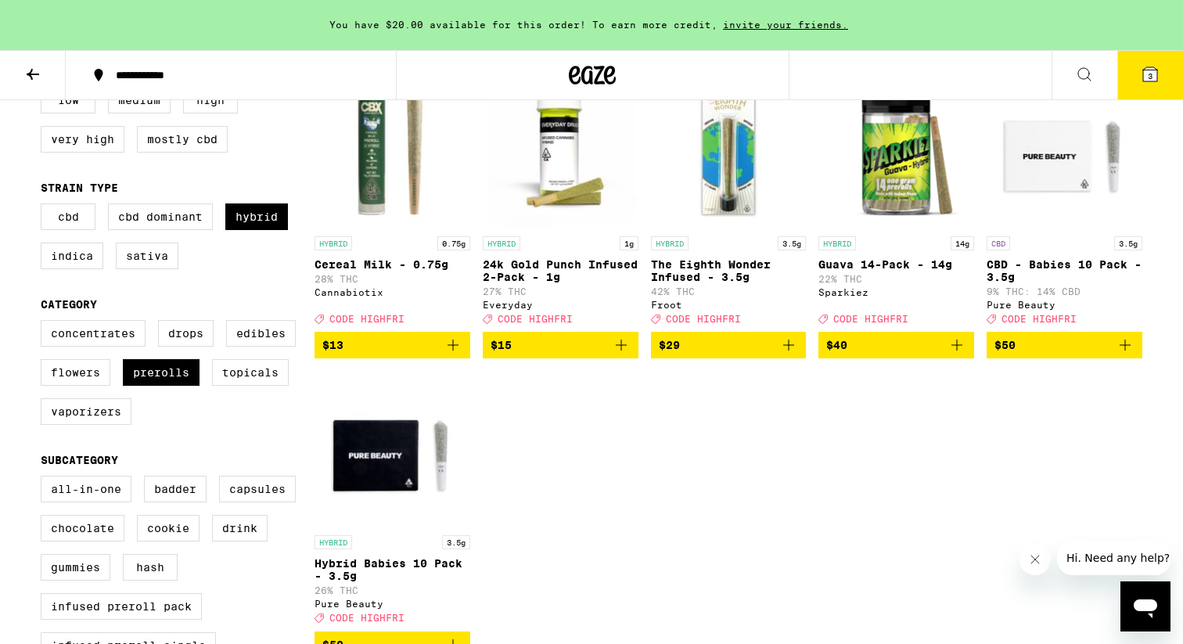
scroll to position [203, 0]
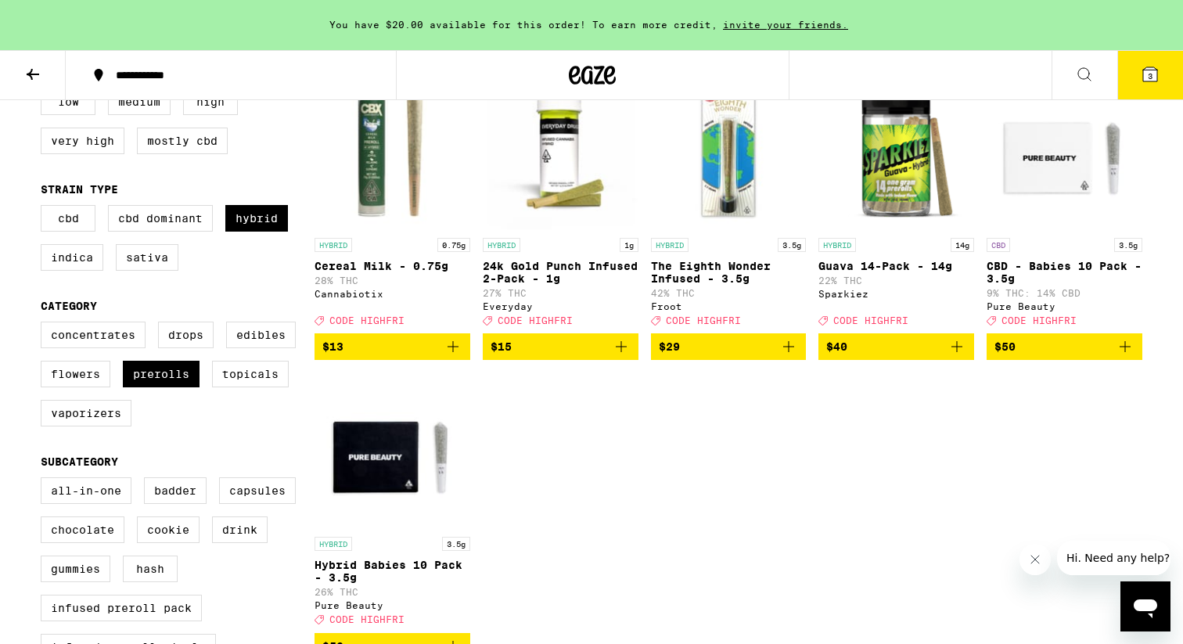
click at [772, 431] on div "HYBRID 0.75g Cereal Milk - 0.75g 28% THC Cannabiotix Deal Created with Sketch. …" at bounding box center [729, 367] width 828 height 586
click at [959, 356] on icon "Add to bag" at bounding box center [957, 346] width 19 height 19
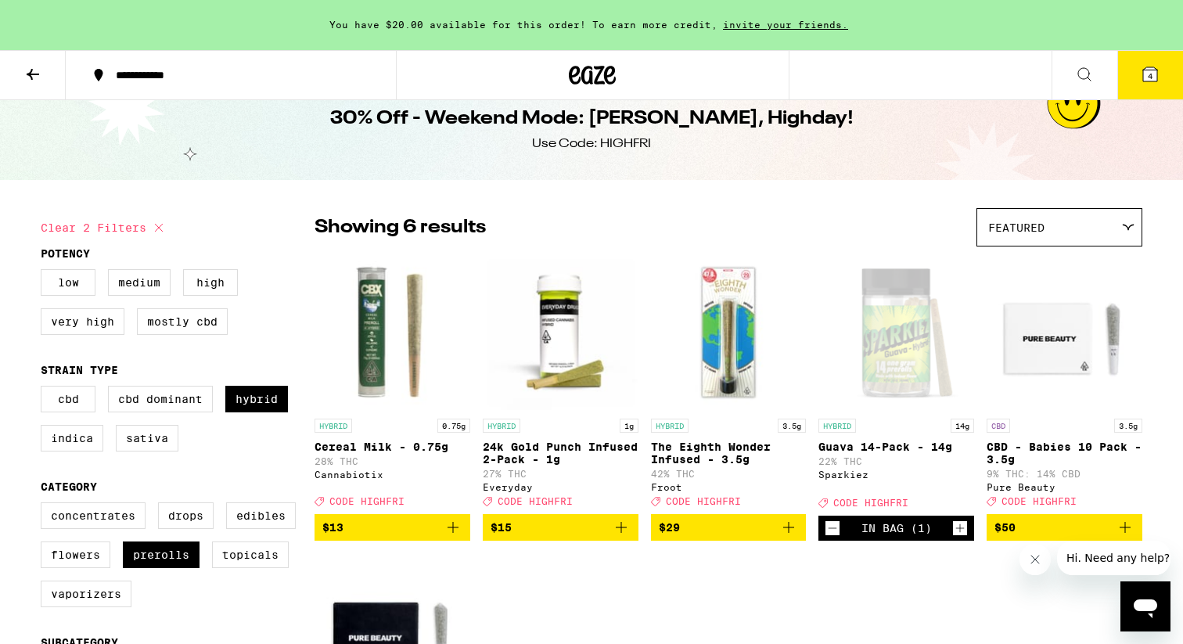
scroll to position [0, 0]
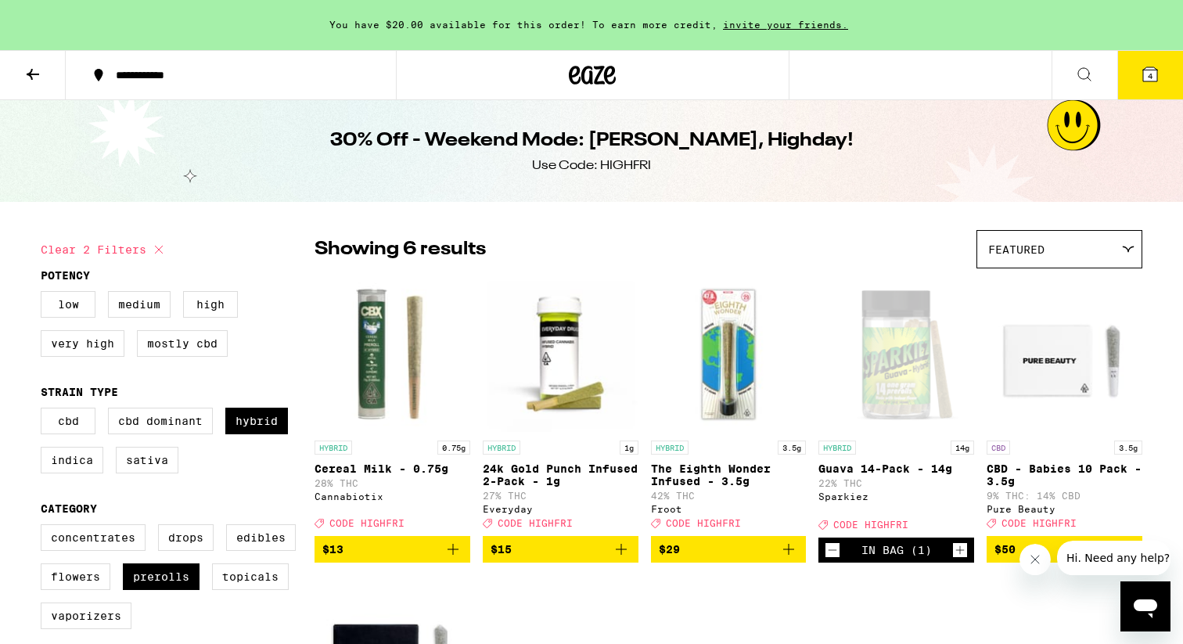
click at [1153, 70] on icon at bounding box center [1150, 74] width 14 height 14
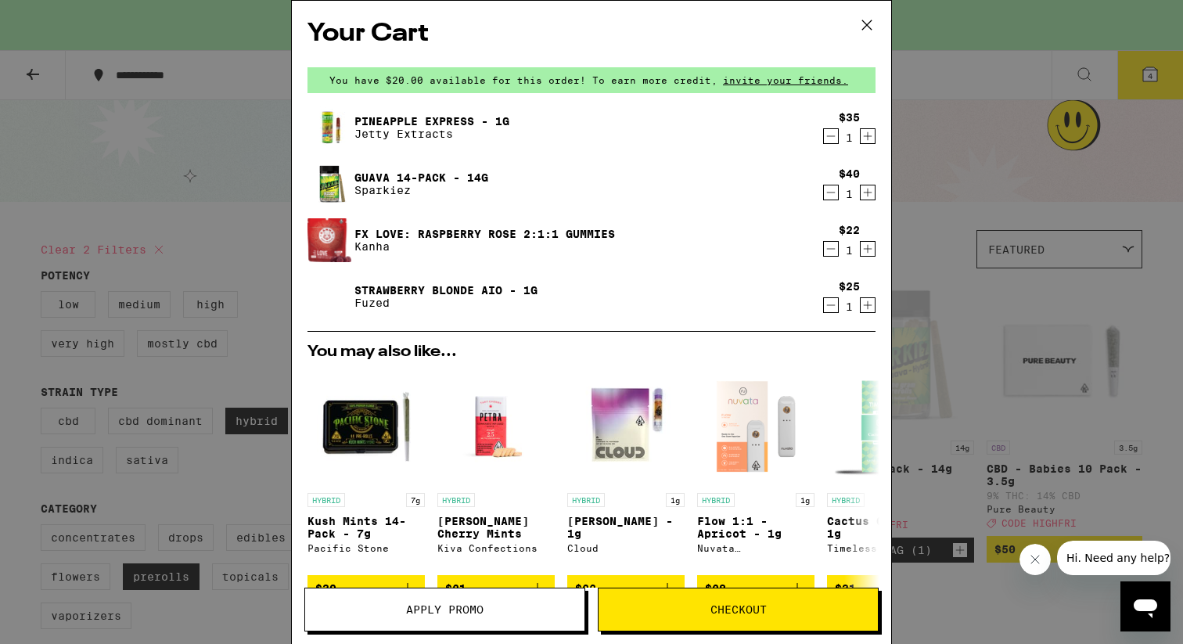
click at [830, 305] on icon "Decrement" at bounding box center [831, 305] width 9 height 0
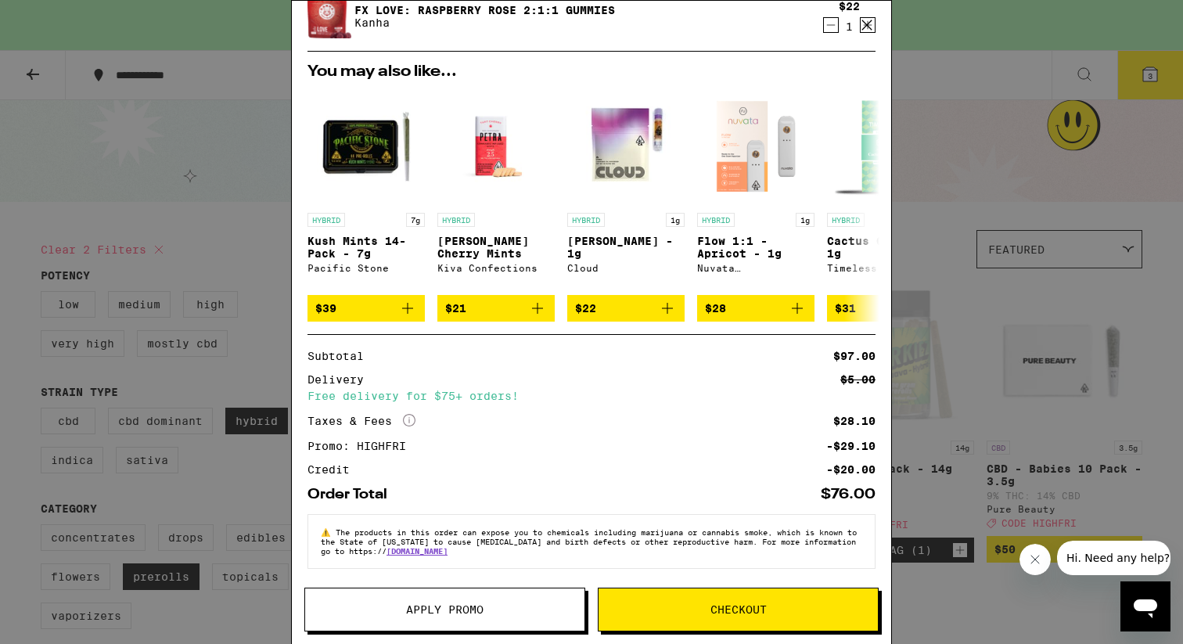
scroll to position [234, 0]
click at [711, 612] on span "Checkout" at bounding box center [739, 609] width 56 height 11
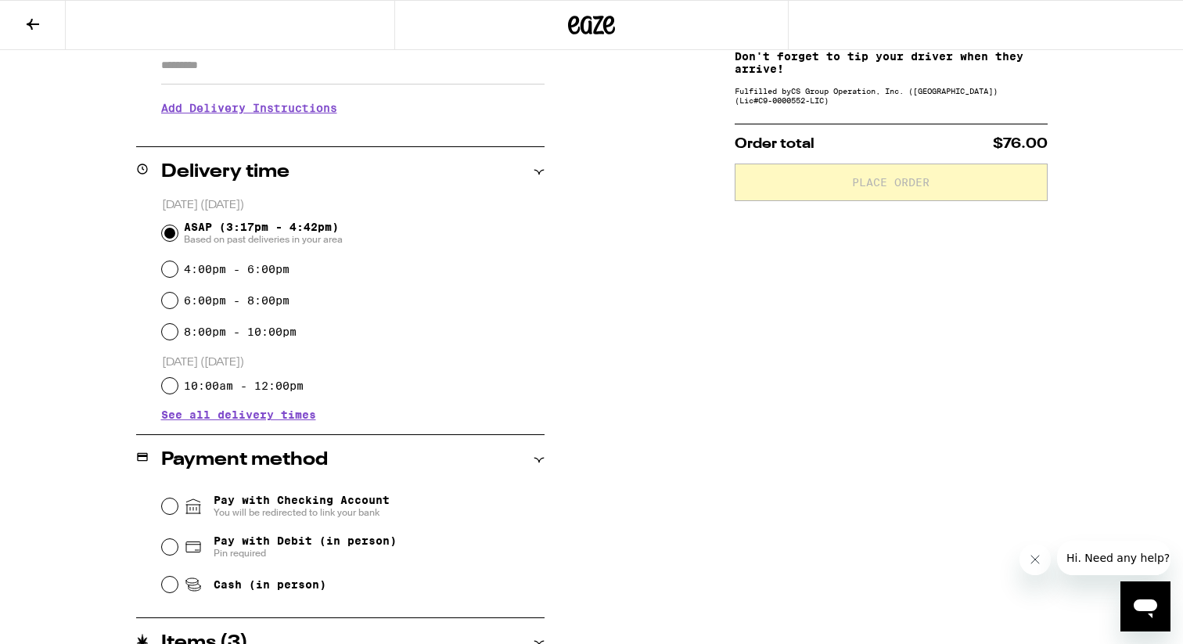
scroll to position [313, 0]
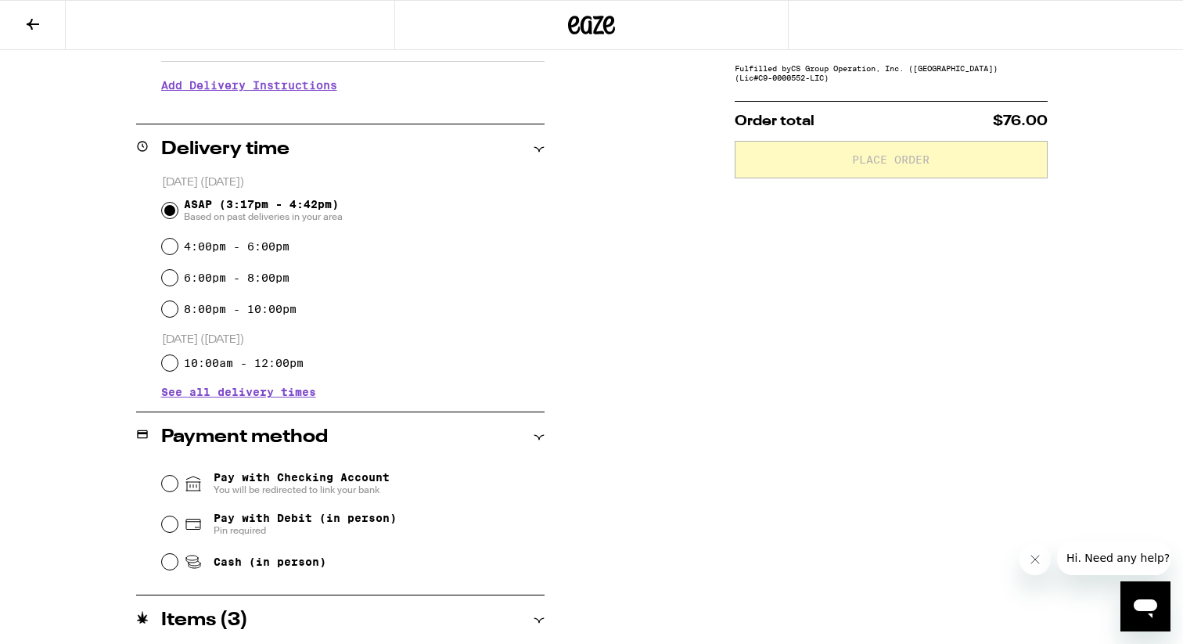
click at [369, 481] on span "Pay with Checking Account You will be redirected to link your bank" at bounding box center [302, 483] width 176 height 25
click at [178, 481] on input "Pay with Checking Account You will be redirected to link your bank" at bounding box center [170, 484] width 16 height 16
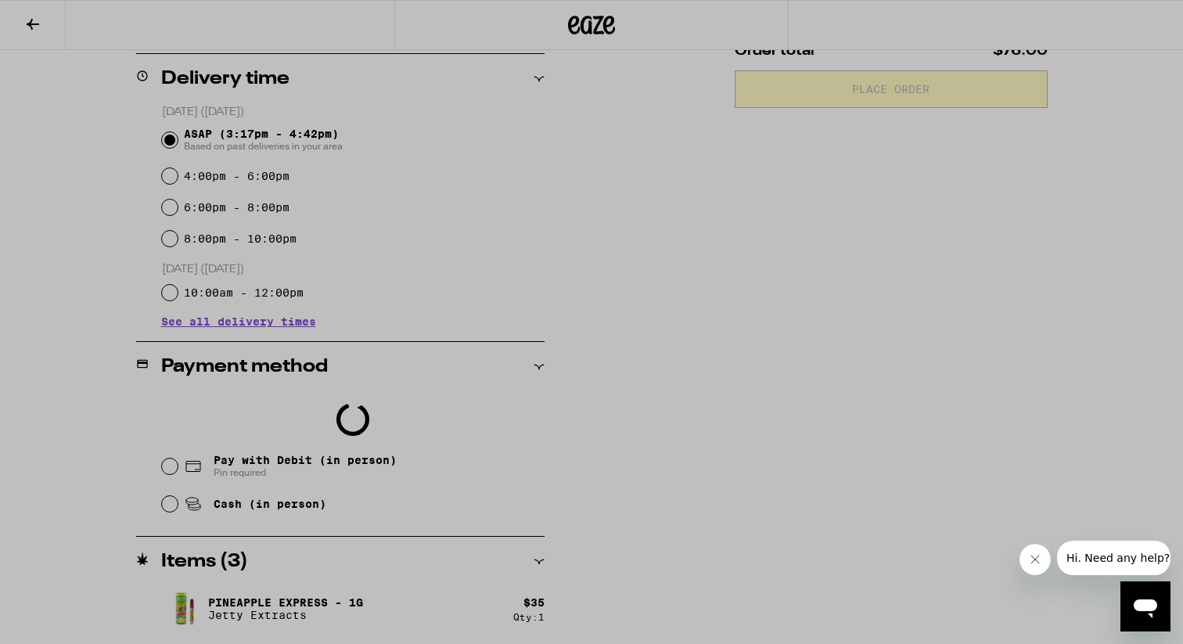
scroll to position [398, 0]
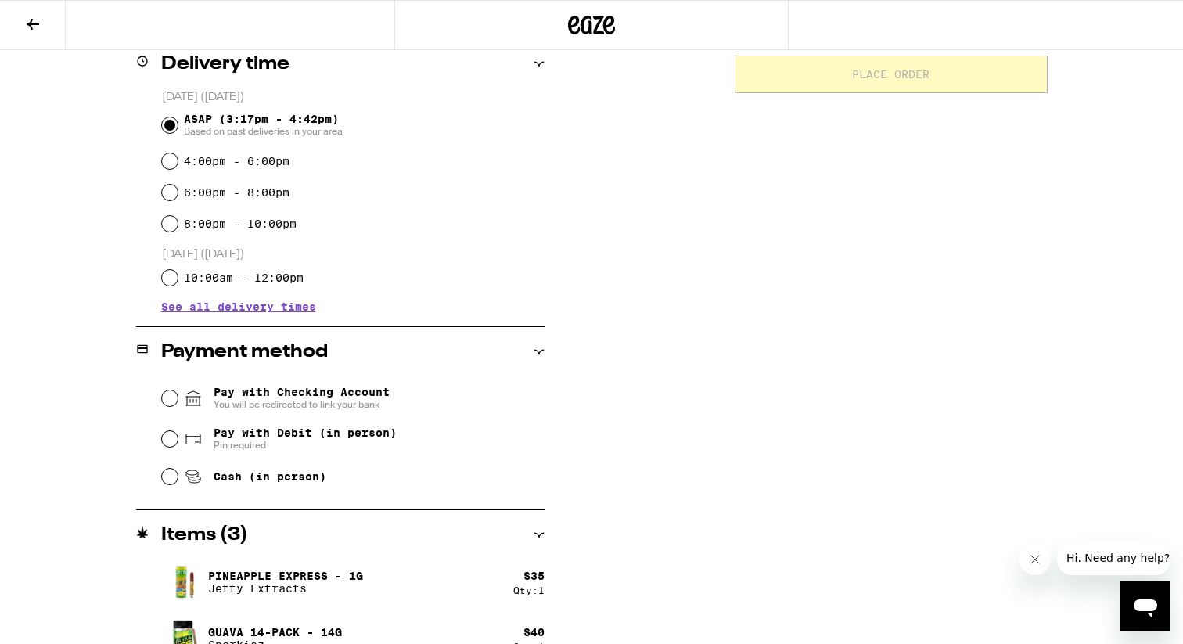
click at [311, 449] on span "Pin required" at bounding box center [305, 445] width 183 height 13
click at [178, 447] on input "Pay with Debit (in person) Pin required" at bounding box center [170, 439] width 16 height 16
radio input "true"
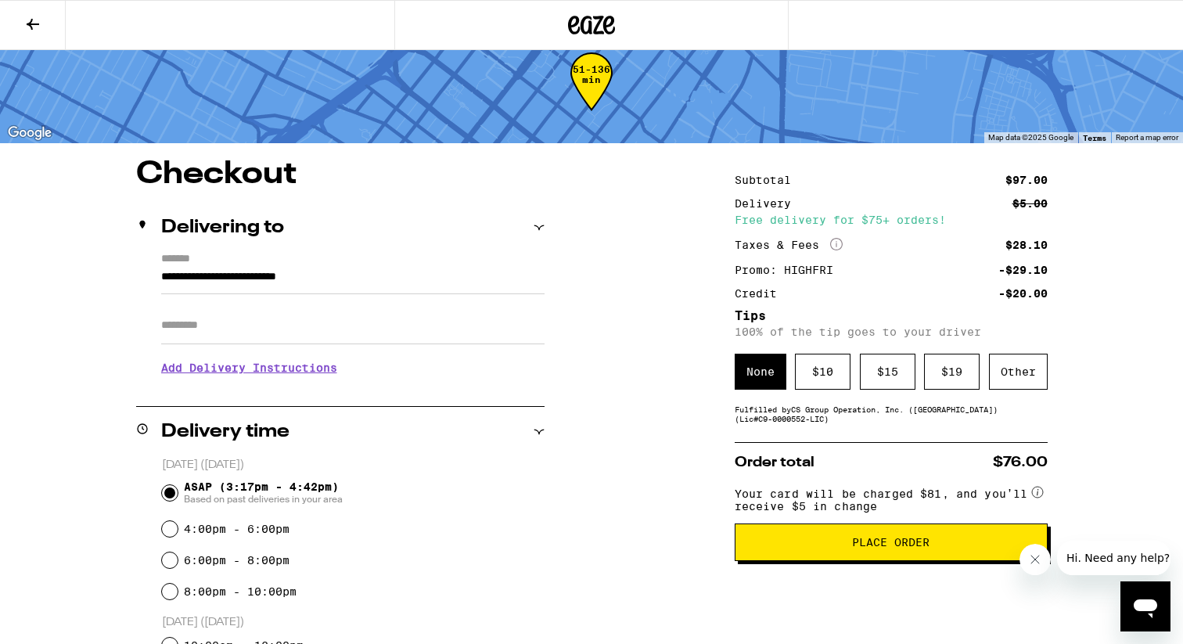
scroll to position [0, 0]
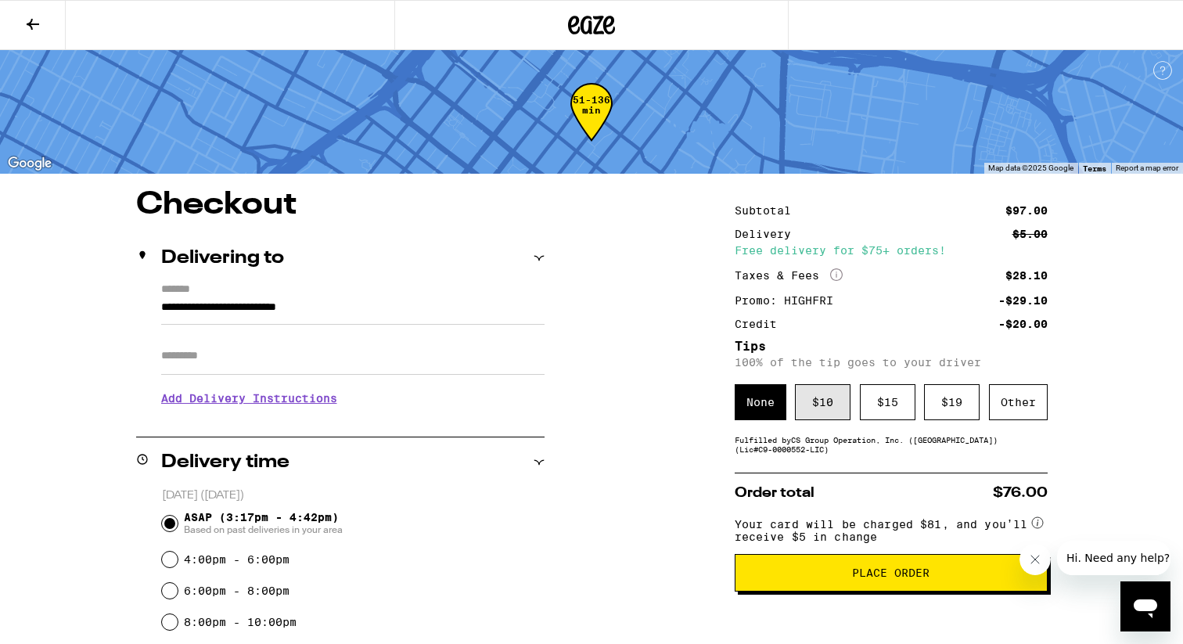
click at [804, 413] on div "$ 10" at bounding box center [823, 402] width 56 height 36
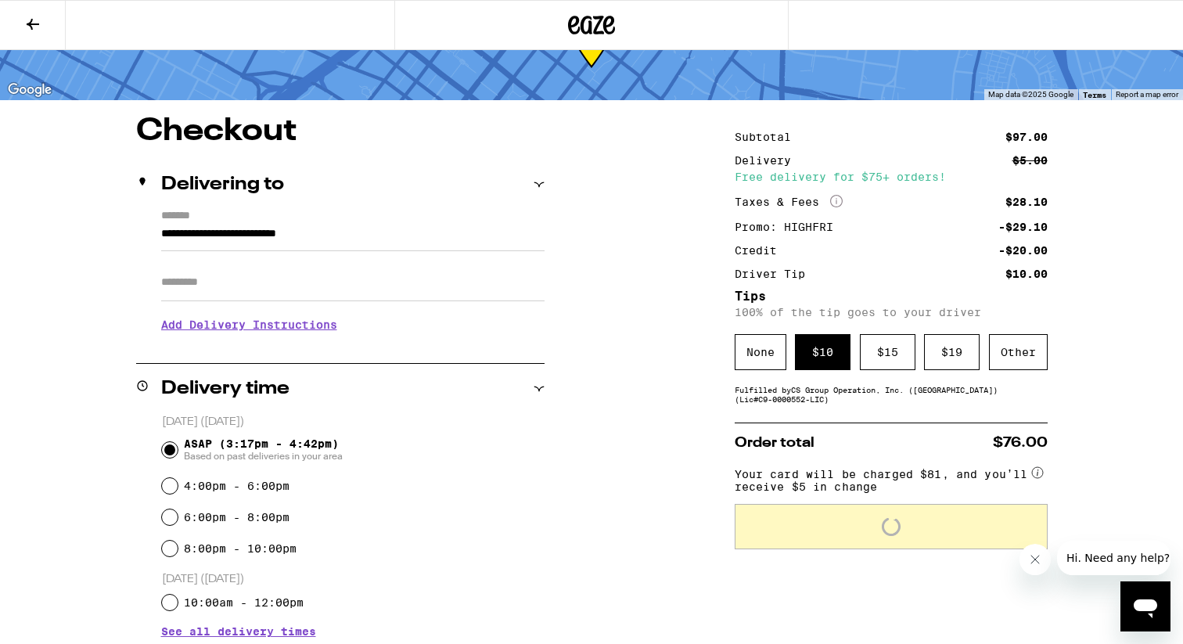
scroll to position [75, 0]
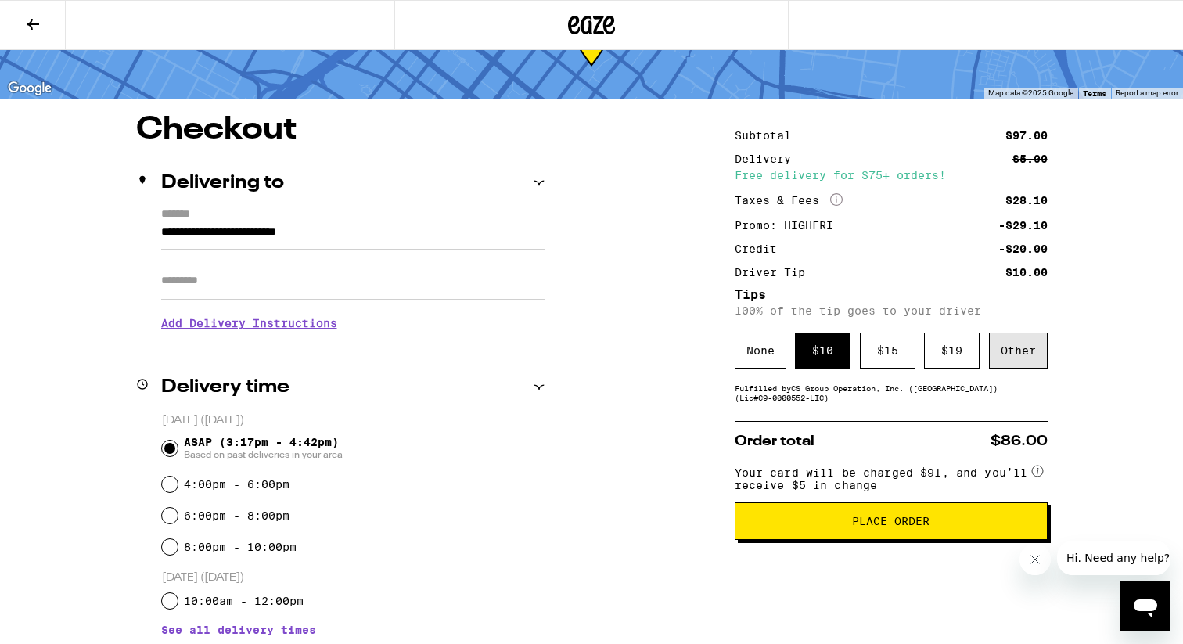
click at [1011, 360] on div "Other" at bounding box center [1018, 351] width 59 height 36
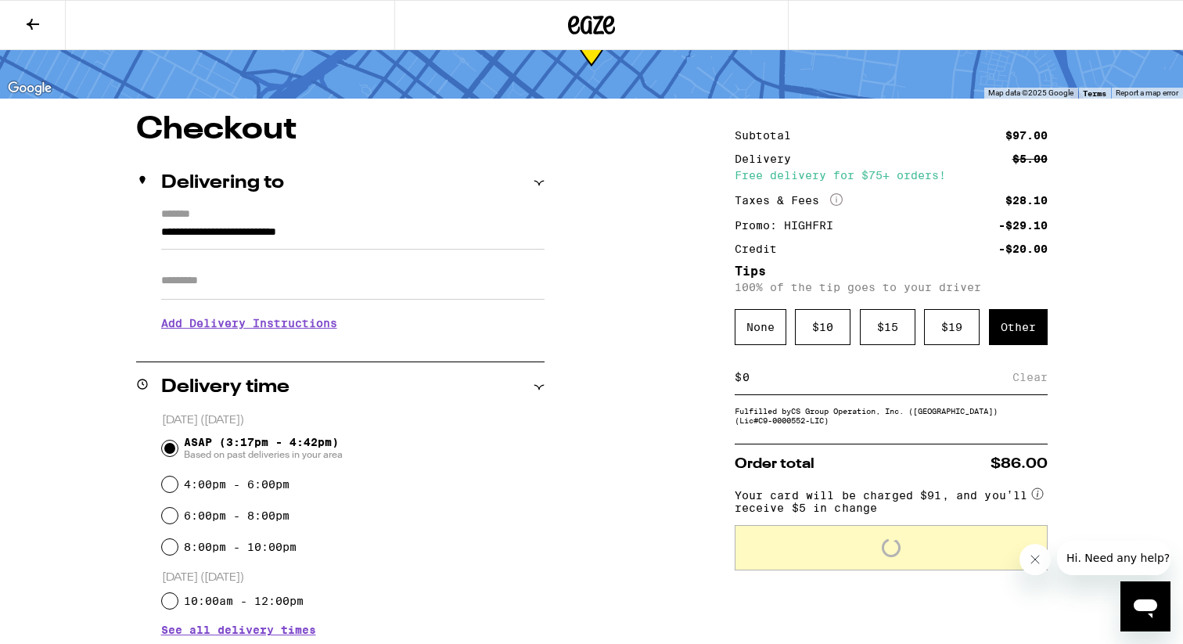
type input "5"
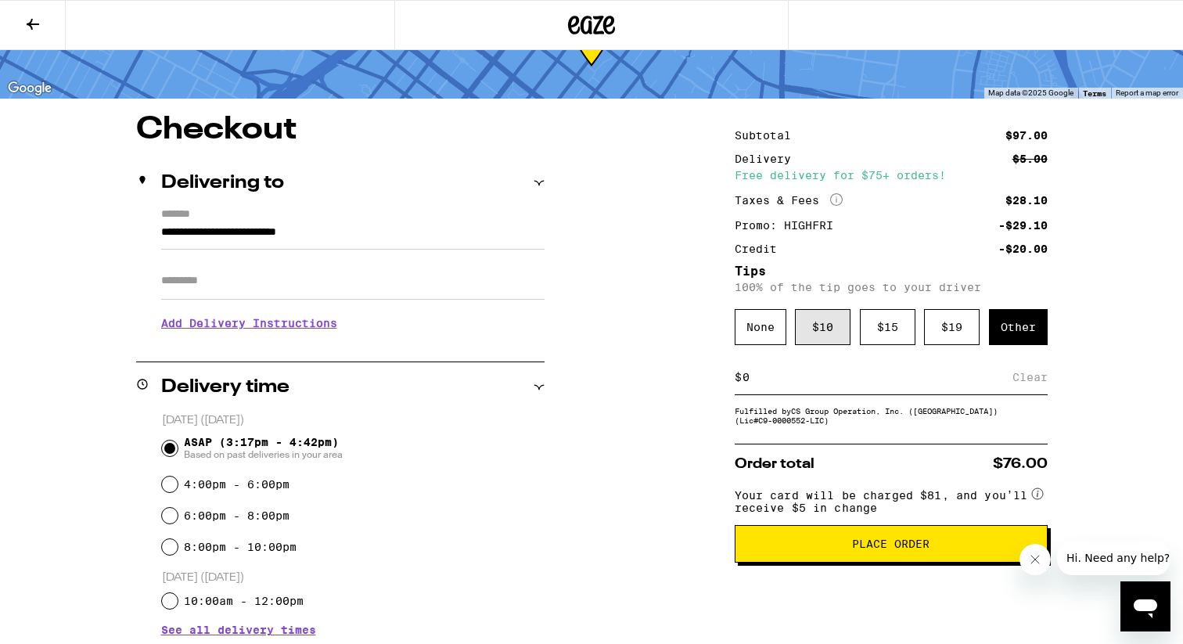
click at [829, 315] on div "$ 10" at bounding box center [823, 327] width 56 height 36
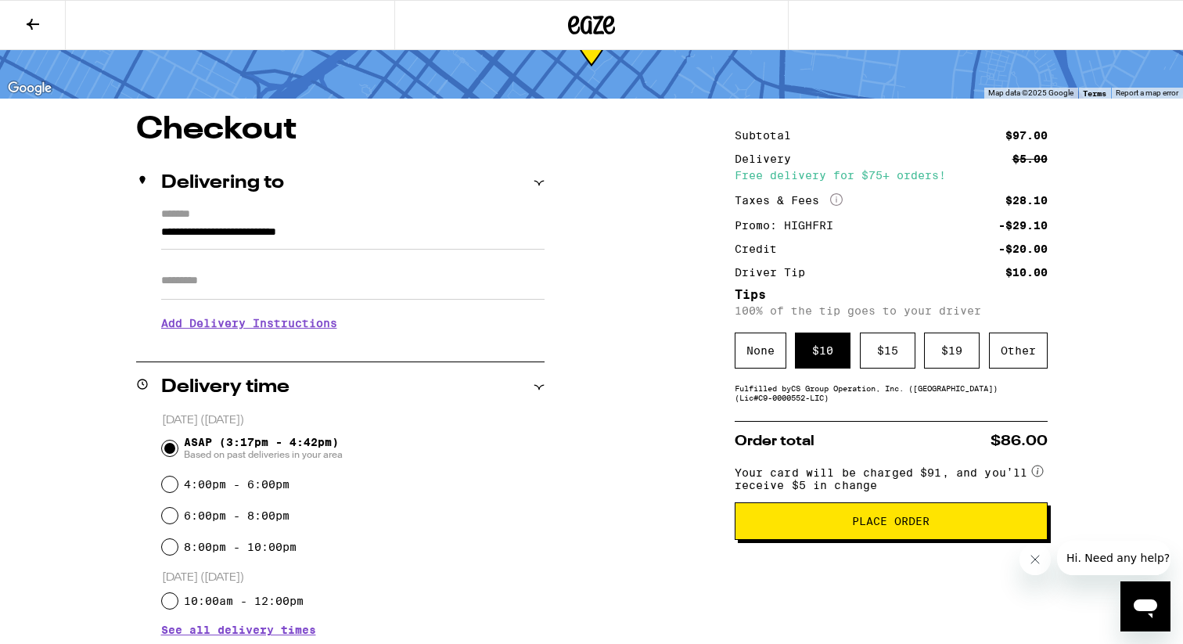
scroll to position [114, 0]
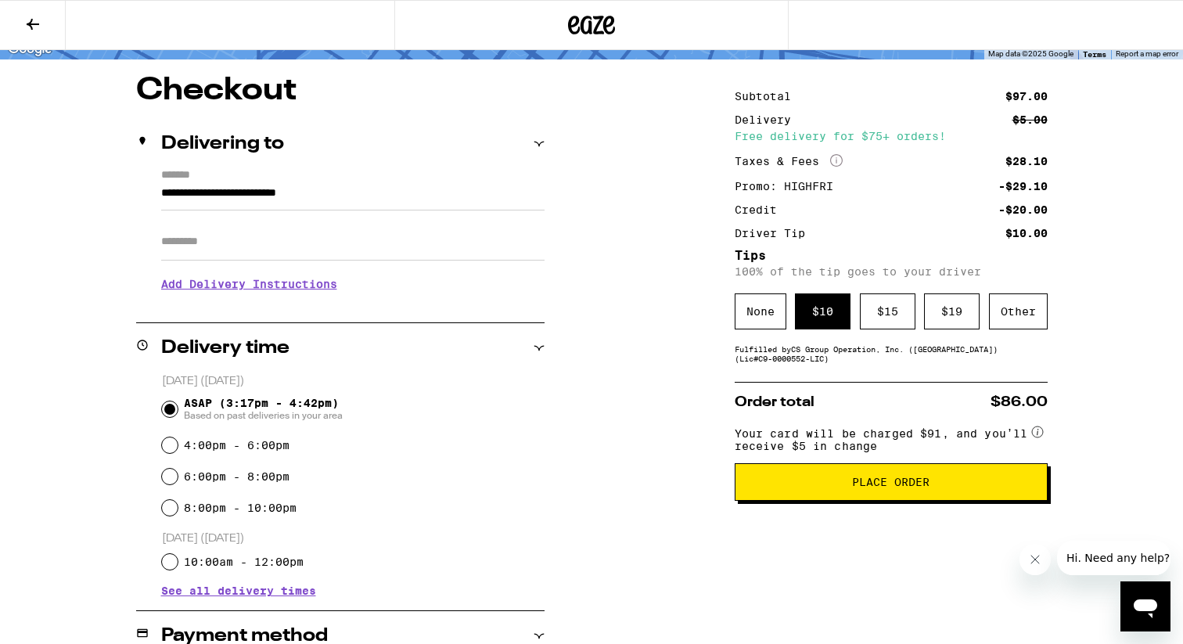
click at [775, 488] on span "Place Order" at bounding box center [891, 482] width 286 height 11
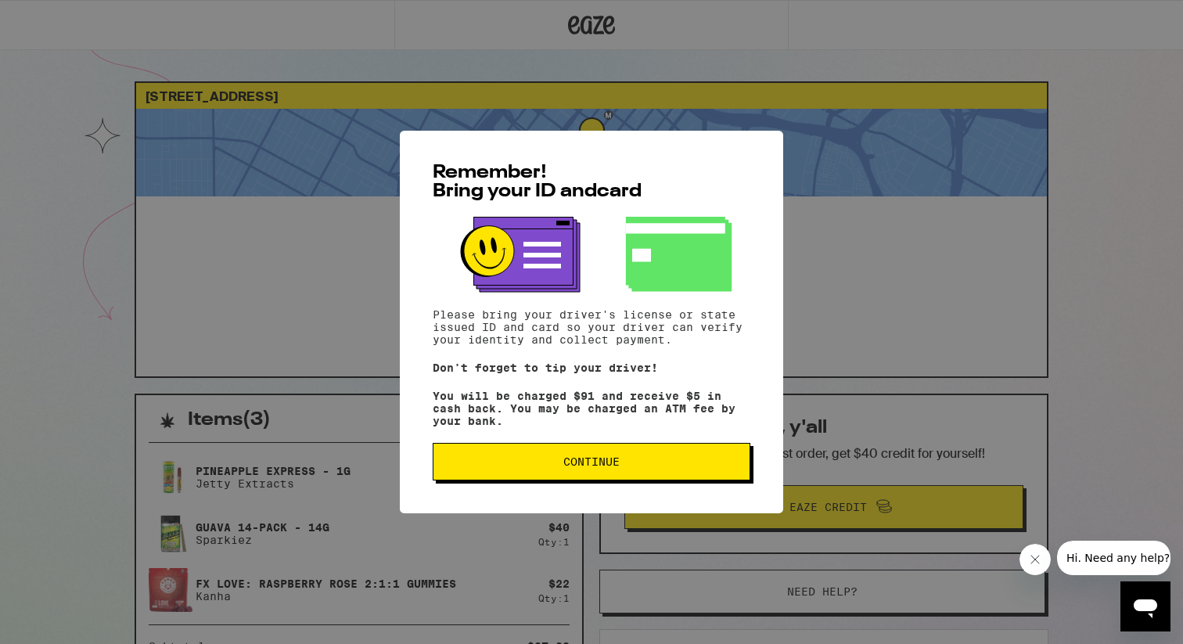
click at [615, 480] on button "Continue" at bounding box center [592, 462] width 318 height 38
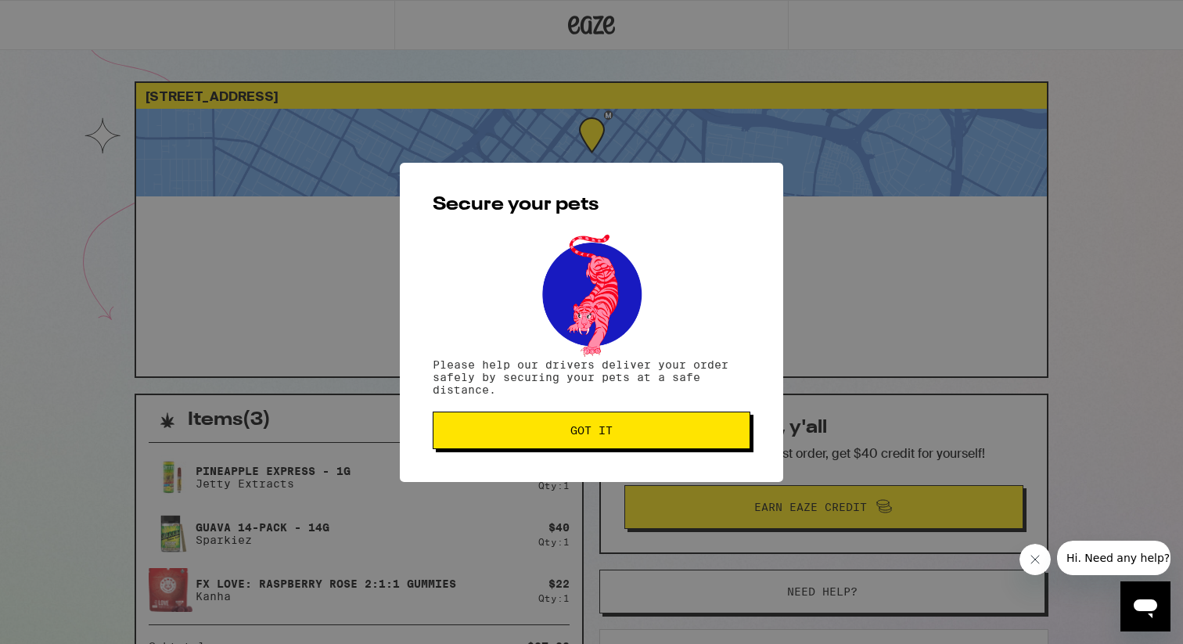
click at [612, 435] on span "Got it" at bounding box center [591, 430] width 42 height 11
